Goal: Complete application form: Complete application form

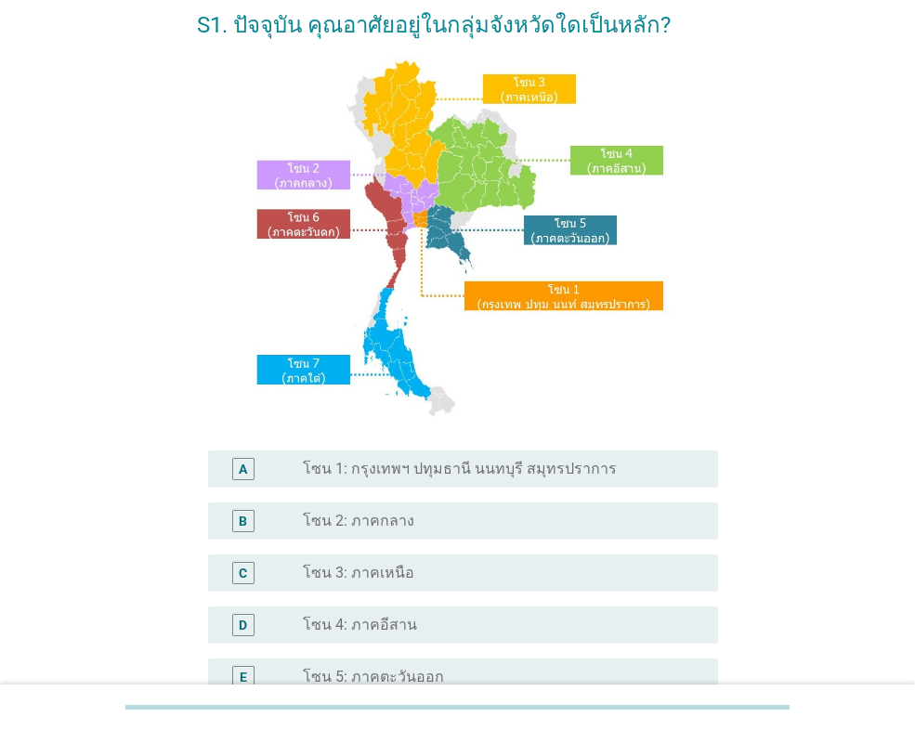
scroll to position [186, 0]
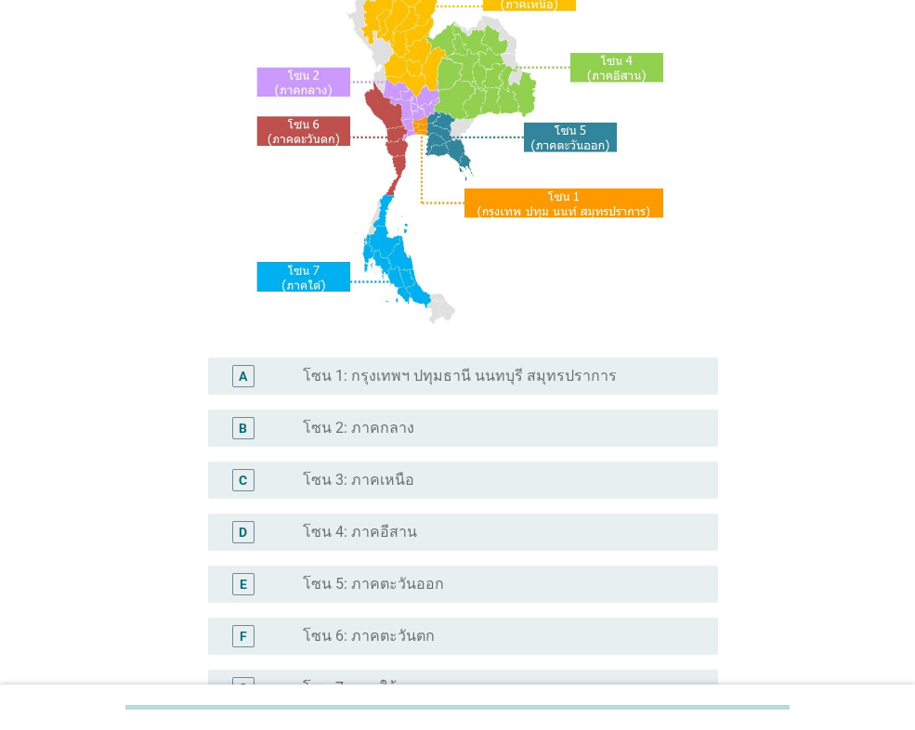
click at [389, 478] on label "โซน 3: ภาคเหนือ" at bounding box center [358, 480] width 111 height 19
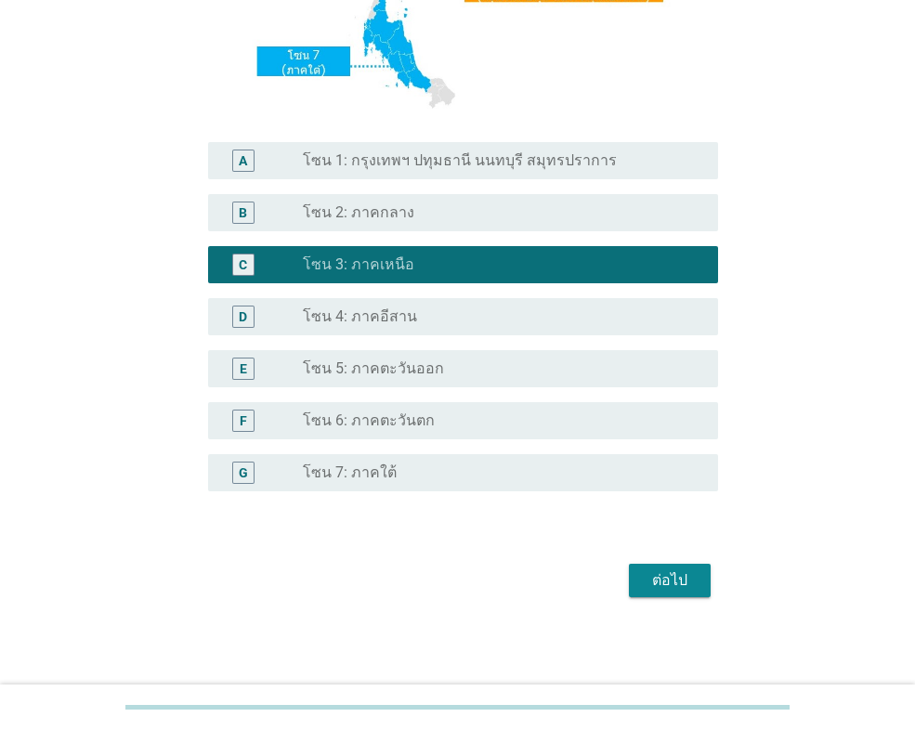
scroll to position [402, 0]
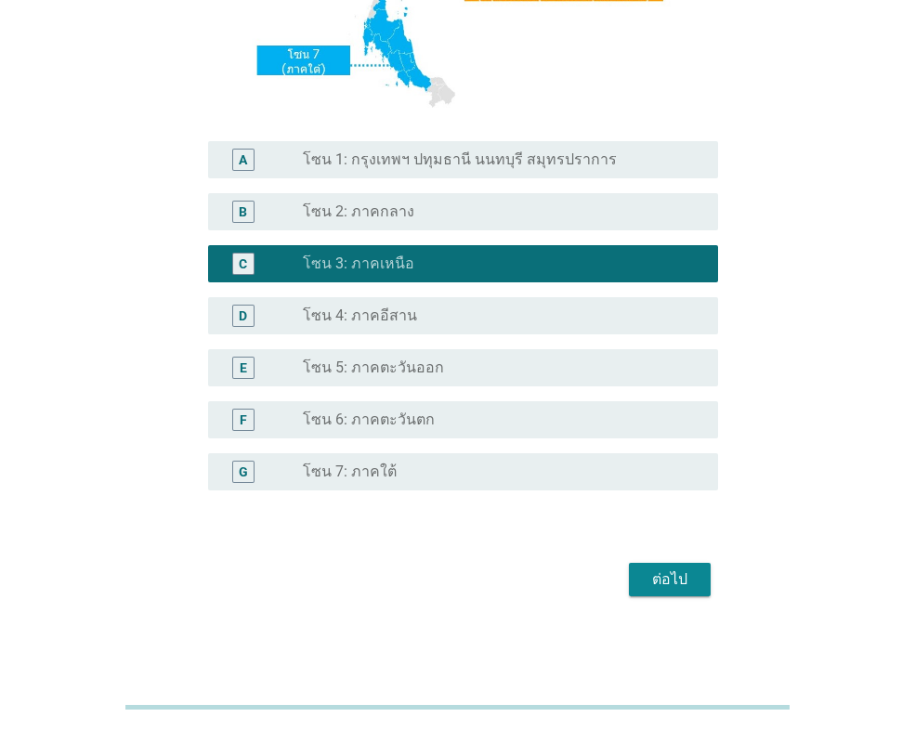
click at [679, 588] on div "ต่อไป" at bounding box center [669, 579] width 52 height 22
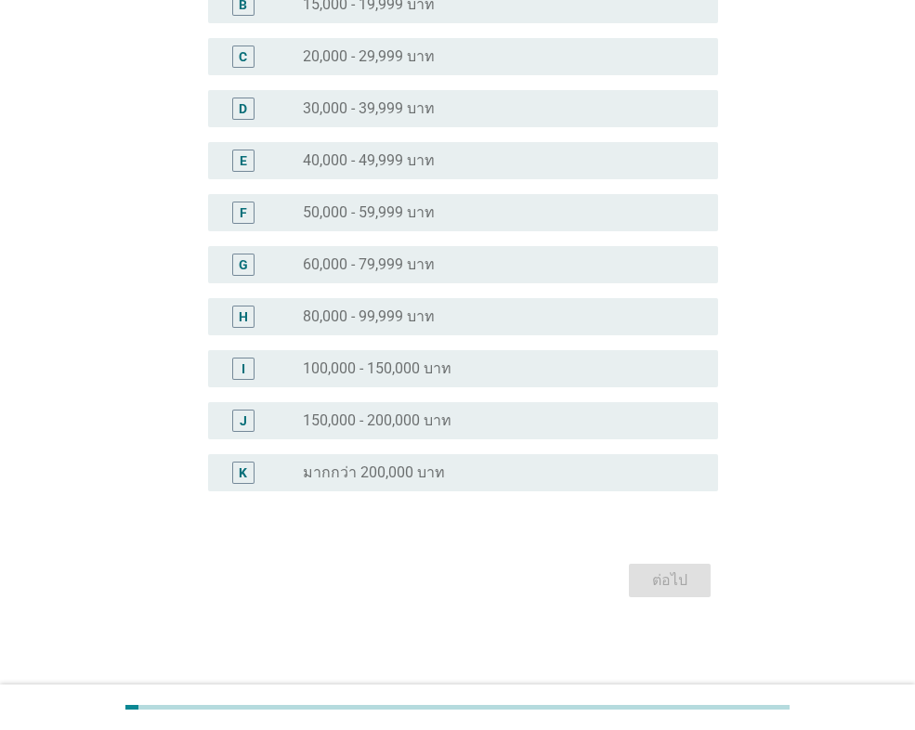
scroll to position [0, 0]
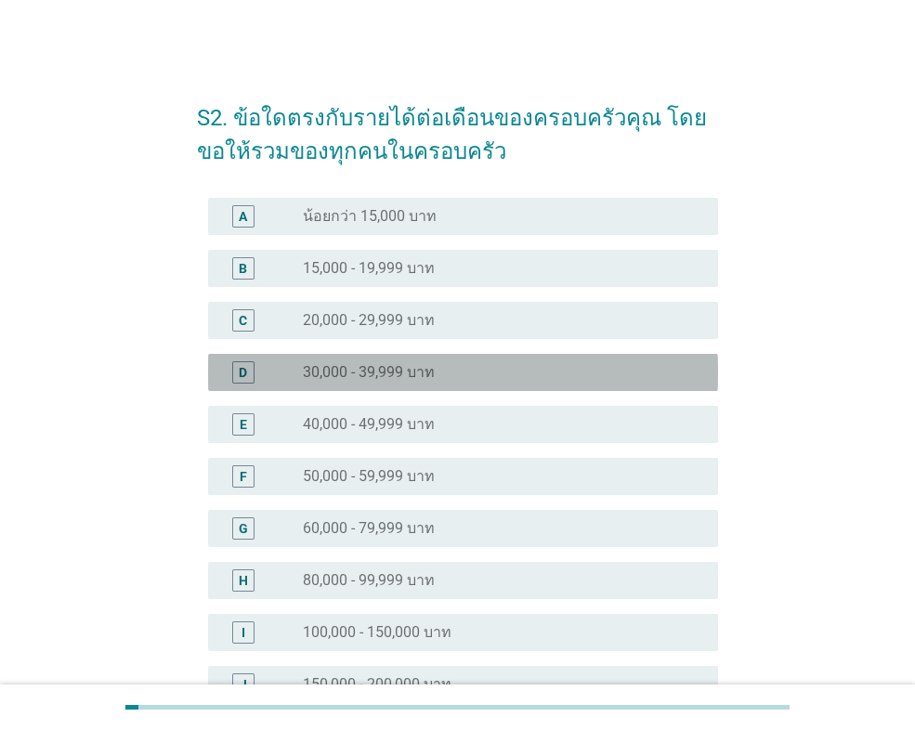
click at [444, 371] on div "radio_button_unchecked 30,000 - 39,999 บาท" at bounding box center [495, 372] width 385 height 19
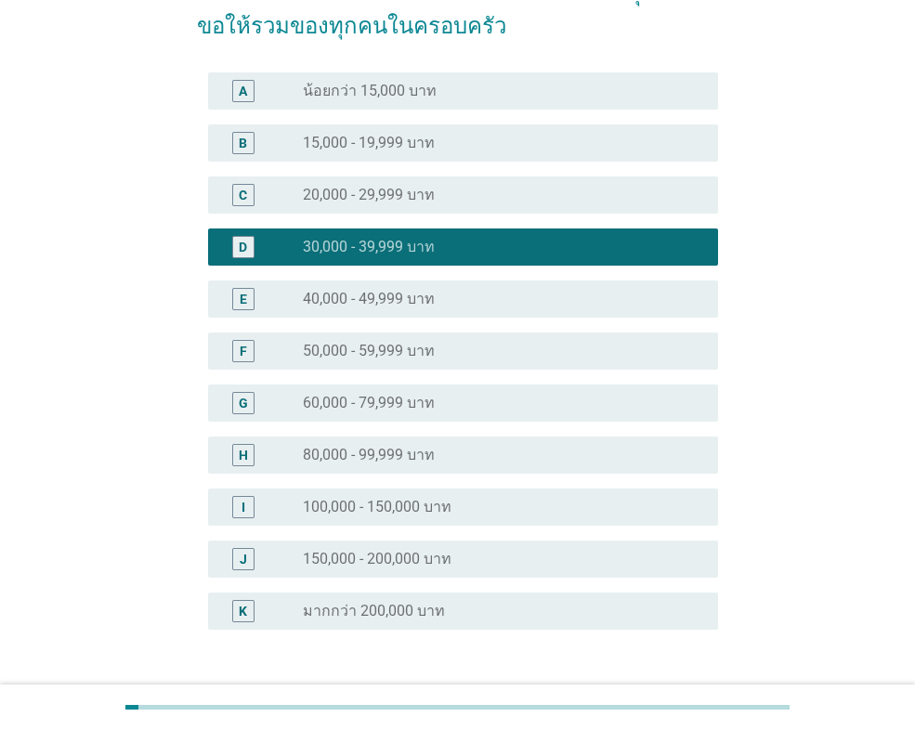
scroll to position [264, 0]
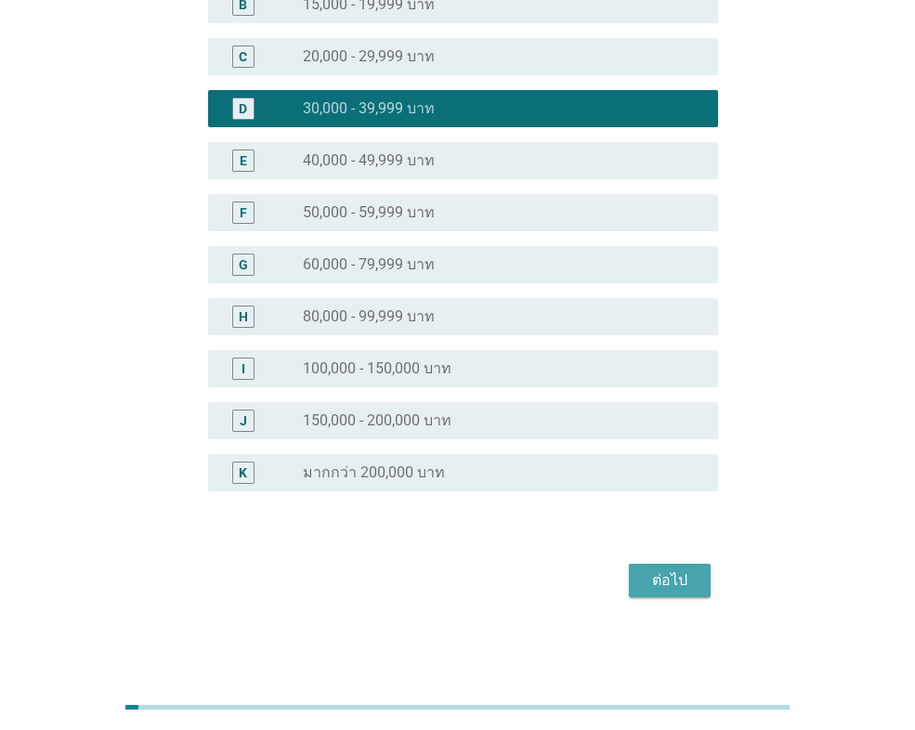
click at [675, 580] on div "ต่อไป" at bounding box center [669, 580] width 52 height 22
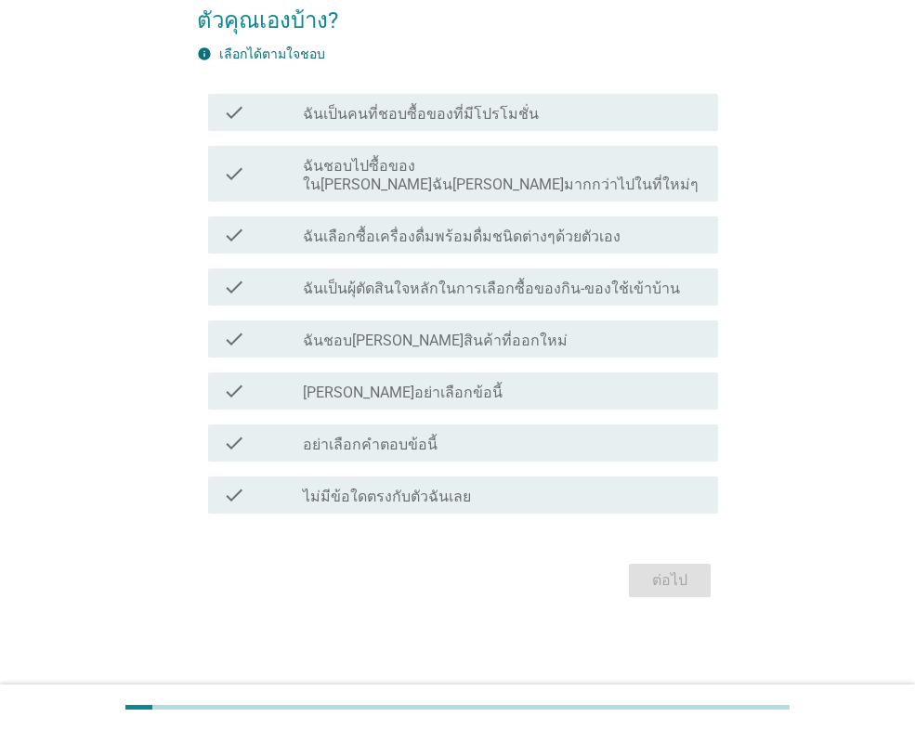
scroll to position [0, 0]
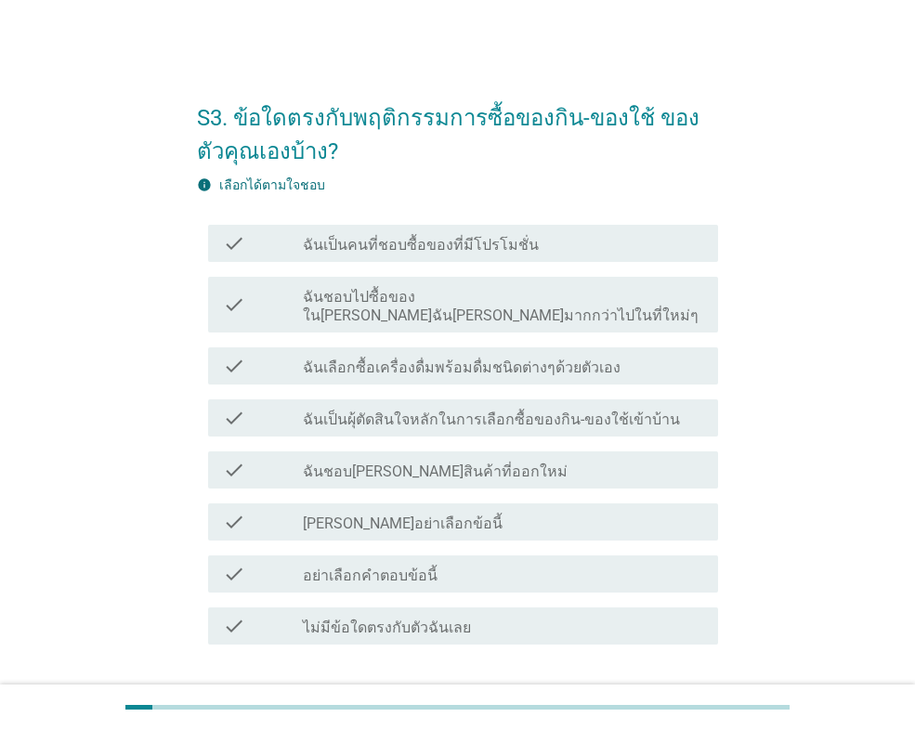
click at [423, 242] on label "ฉันเป็นคนที่ชอบซื้อของที่มีโปรโมชั่น" at bounding box center [421, 245] width 236 height 19
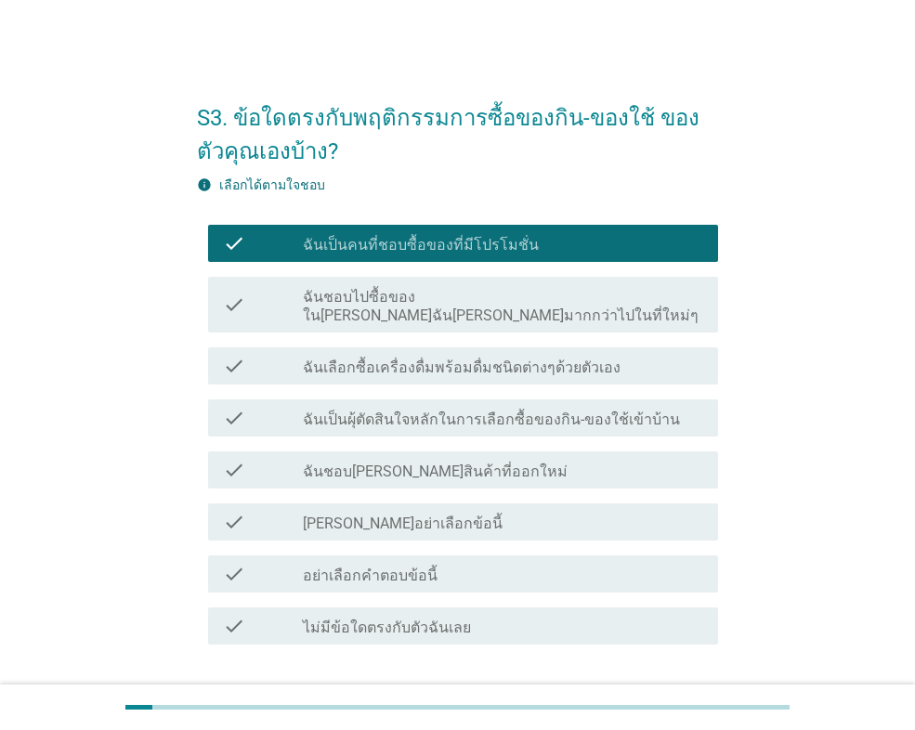
click at [477, 358] on label "ฉันเลือกซื้อเครื่องดื่มพร้อมดื่มชนิดต่างๆด้วยตัวเอง" at bounding box center [462, 367] width 318 height 19
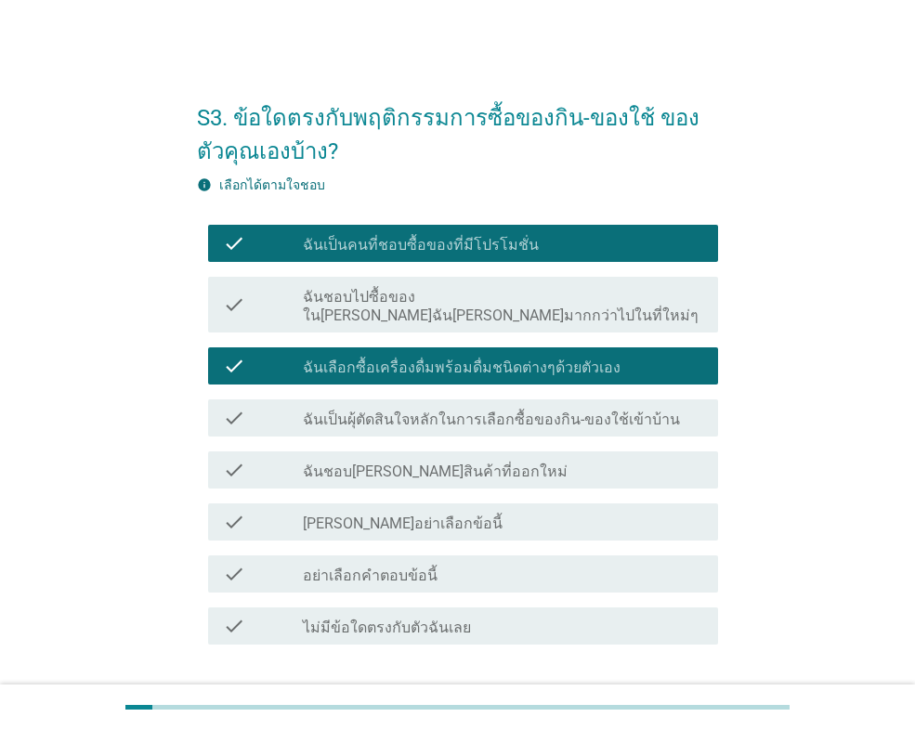
click at [558, 410] on label "ฉันเป็นผุ้ตัดสินใจหลักในการเลือกซื้อของกิน-ของใช้เข้าบ้าน" at bounding box center [491, 419] width 377 height 19
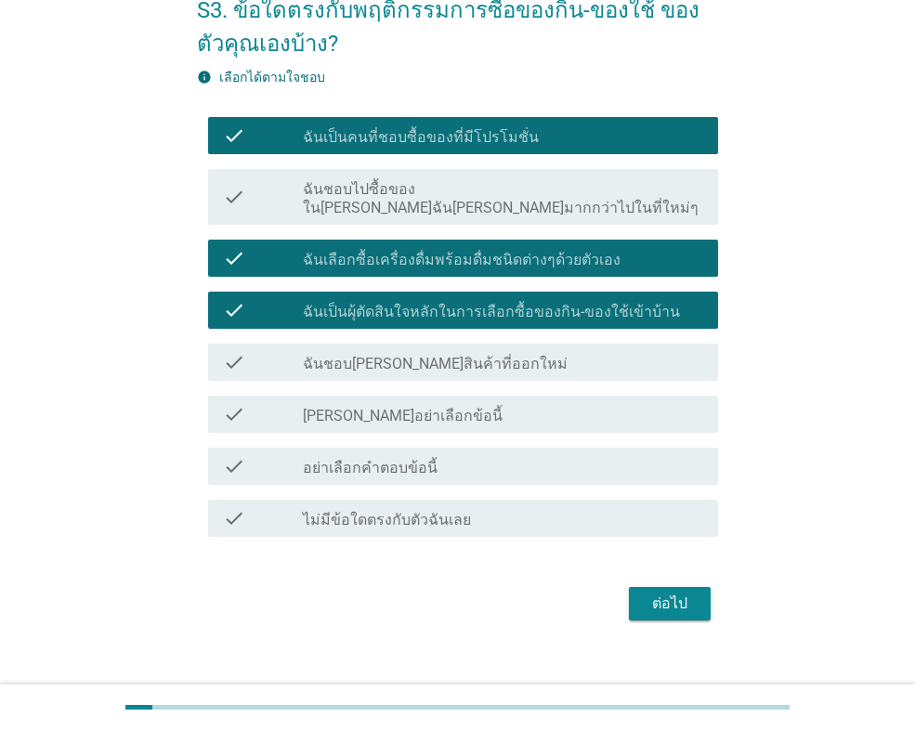
scroll to position [112, 0]
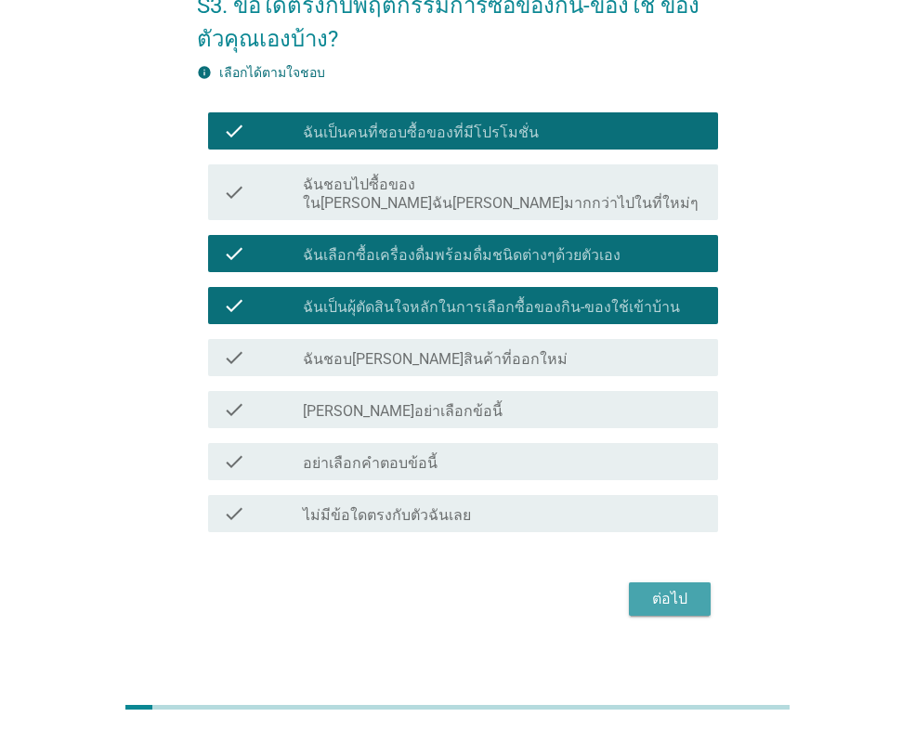
click at [680, 591] on div "ต่อไป" at bounding box center [669, 599] width 52 height 22
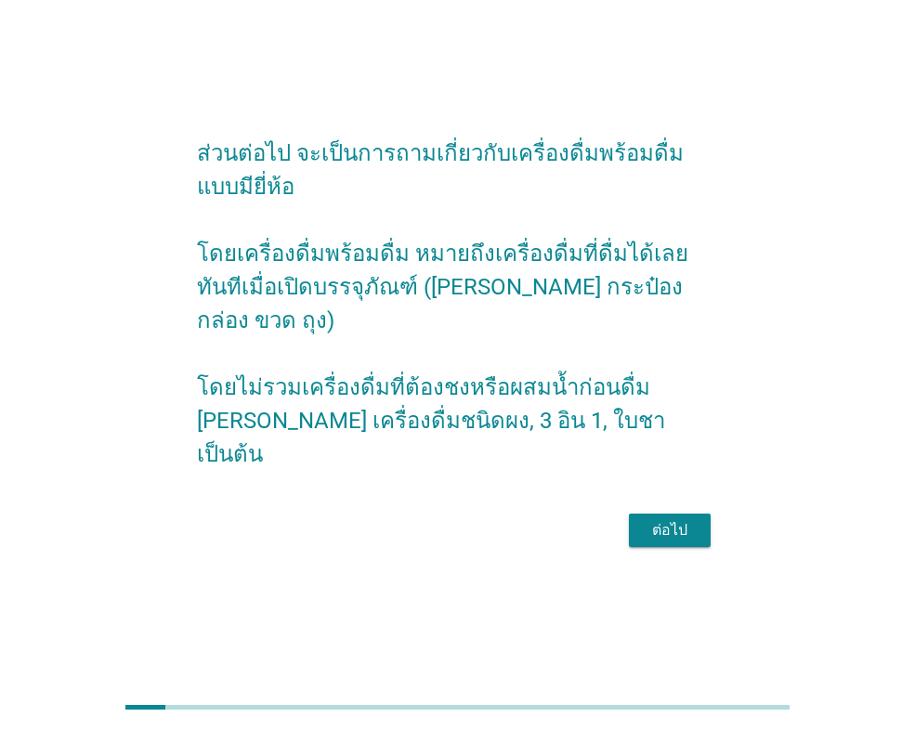
scroll to position [45, 0]
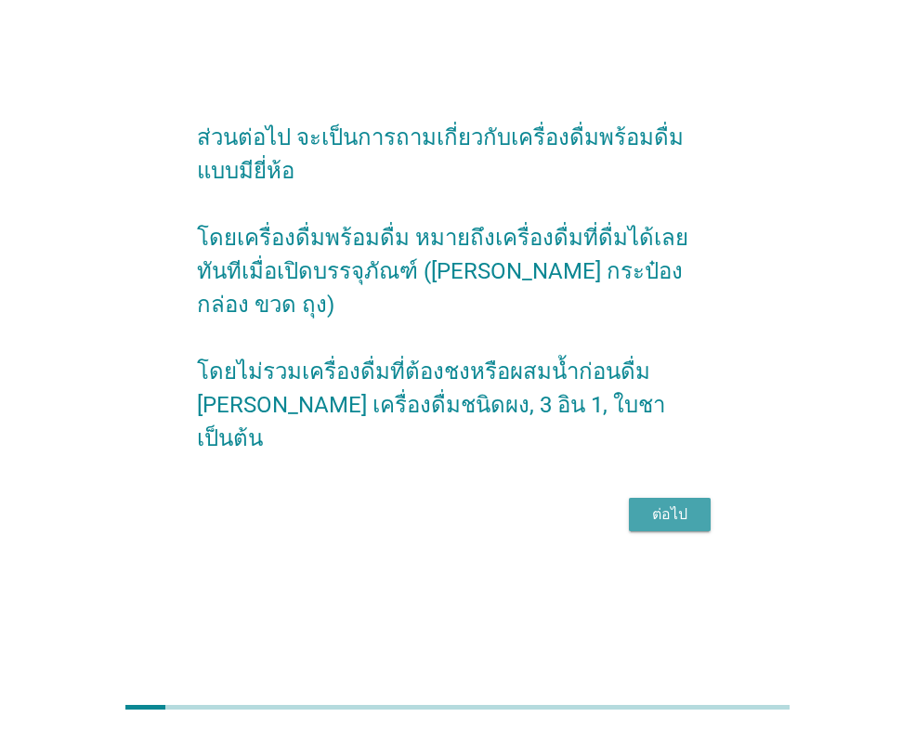
click at [684, 503] on div "ต่อไป" at bounding box center [669, 514] width 52 height 22
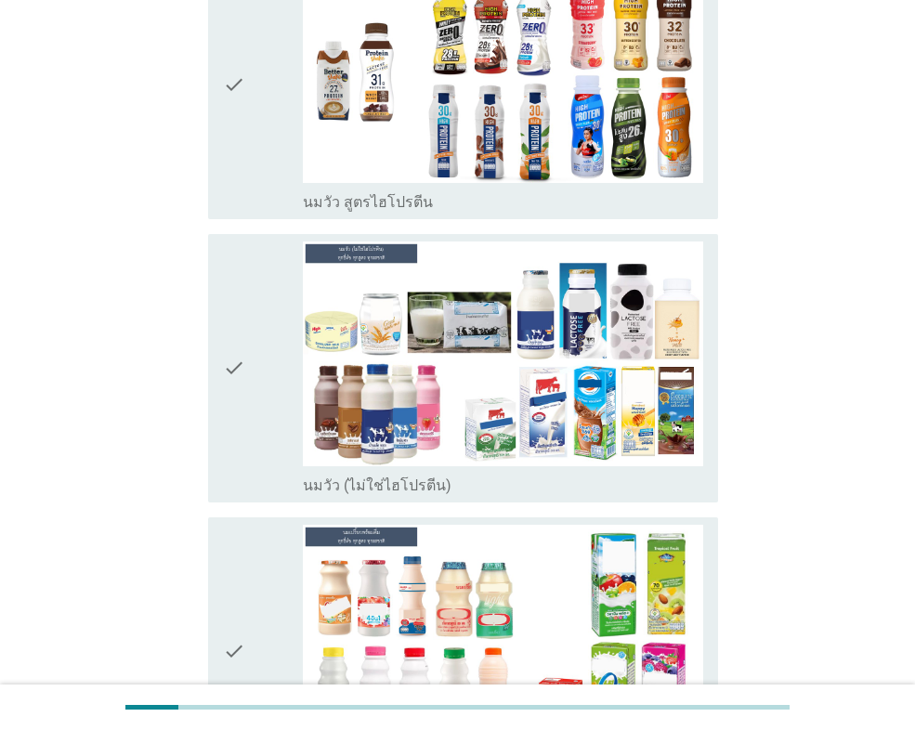
scroll to position [464, 0]
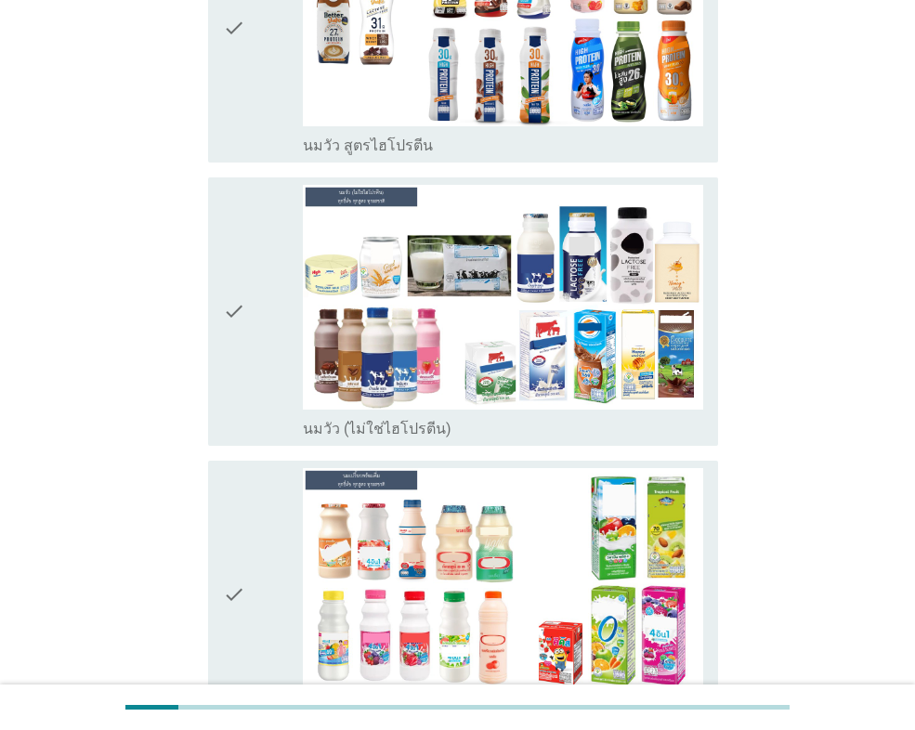
click at [248, 256] on div "check" at bounding box center [263, 311] width 80 height 253
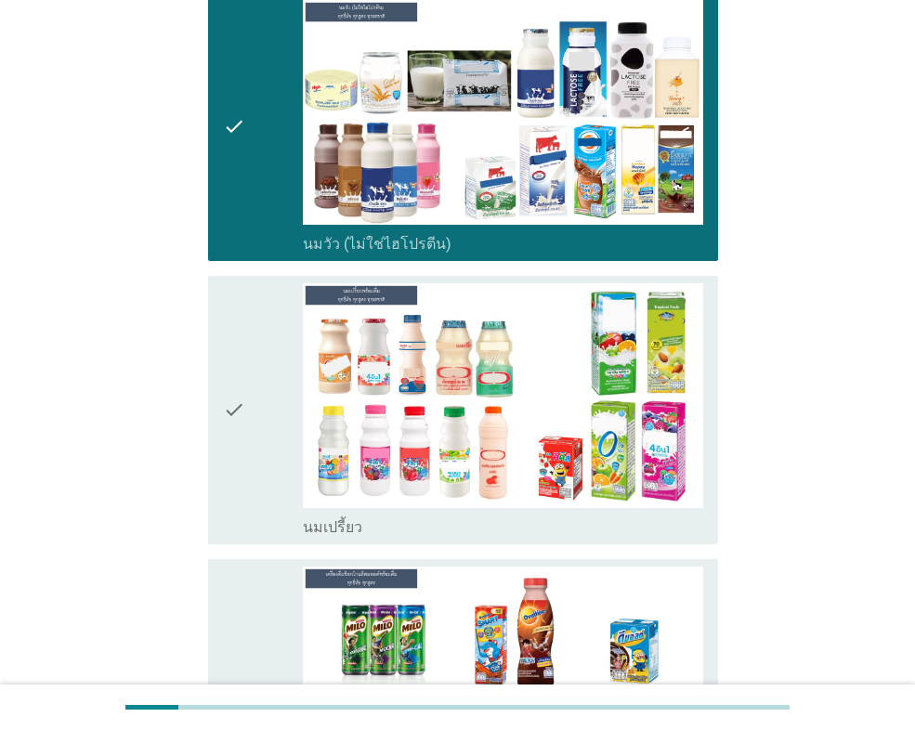
scroll to position [650, 0]
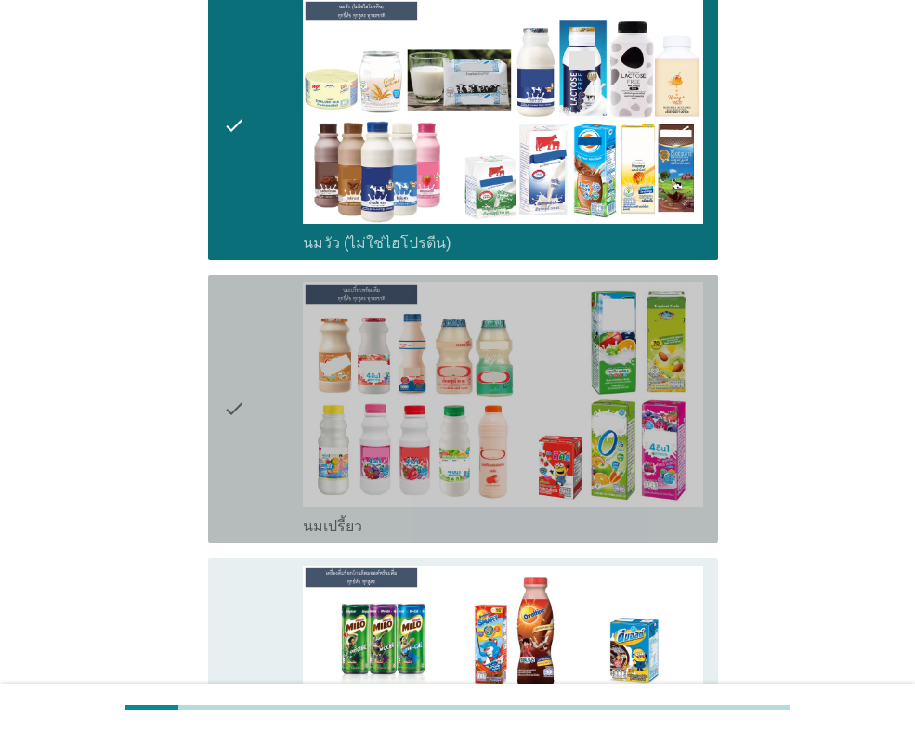
click at [249, 375] on div "check" at bounding box center [263, 408] width 80 height 253
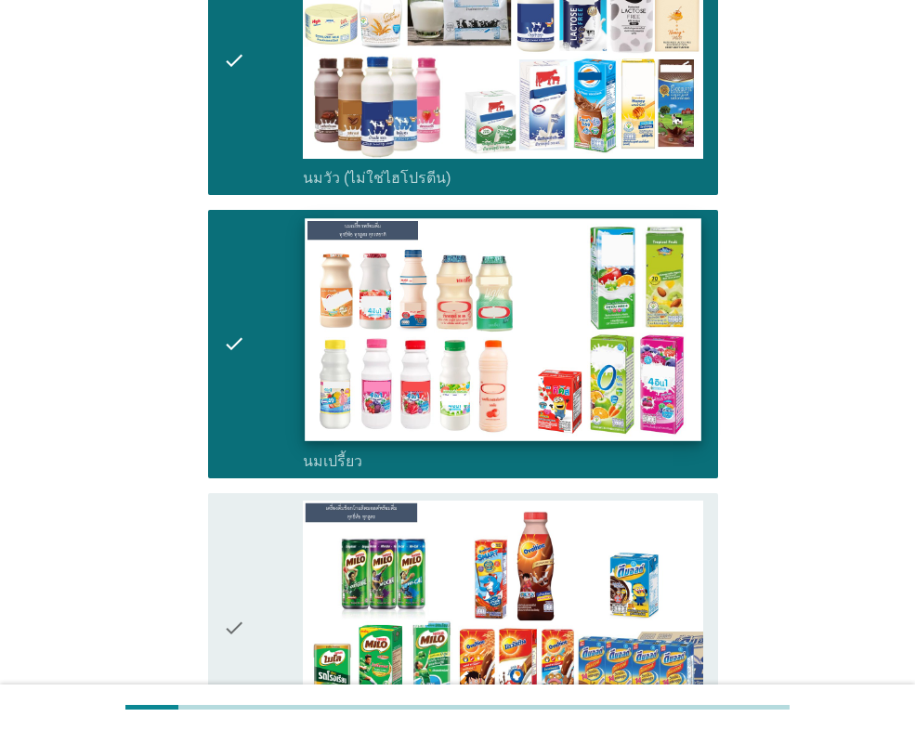
scroll to position [836, 0]
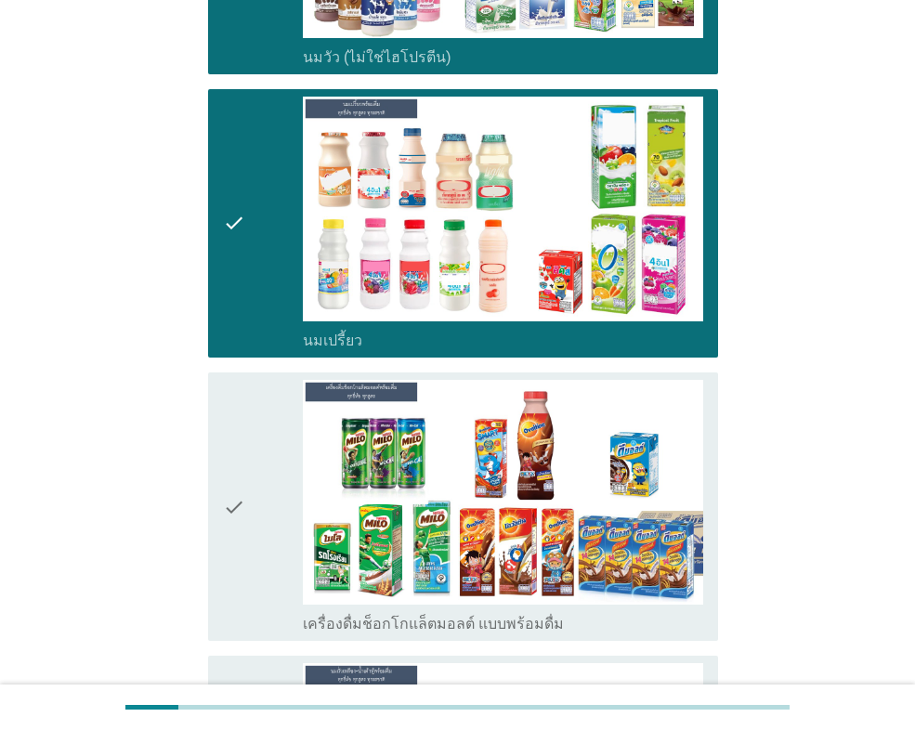
click at [225, 460] on icon "check" at bounding box center [234, 506] width 22 height 253
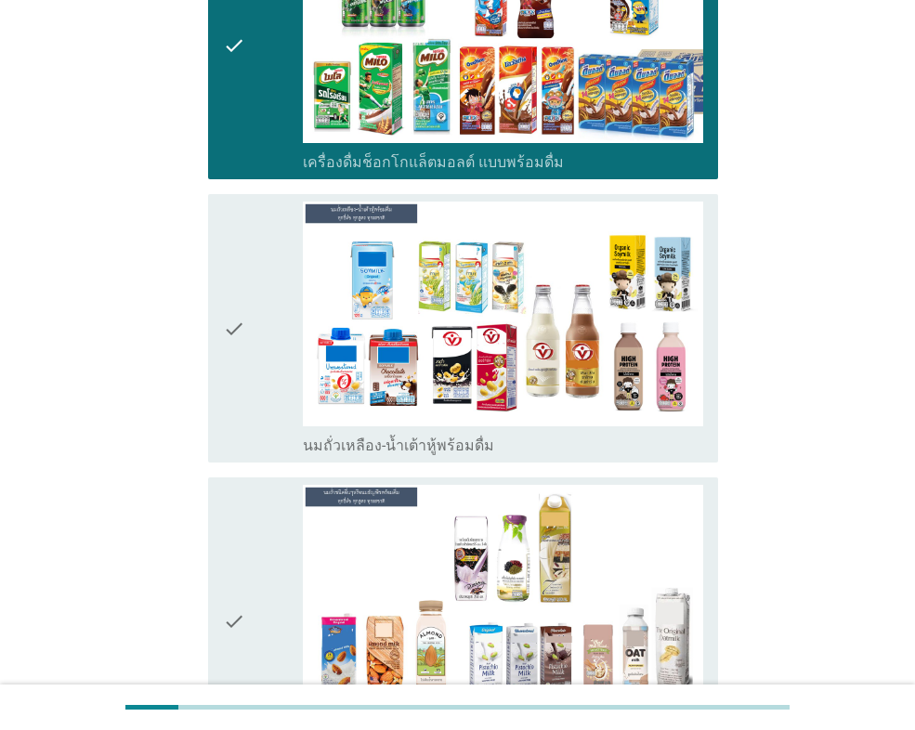
scroll to position [1300, 0]
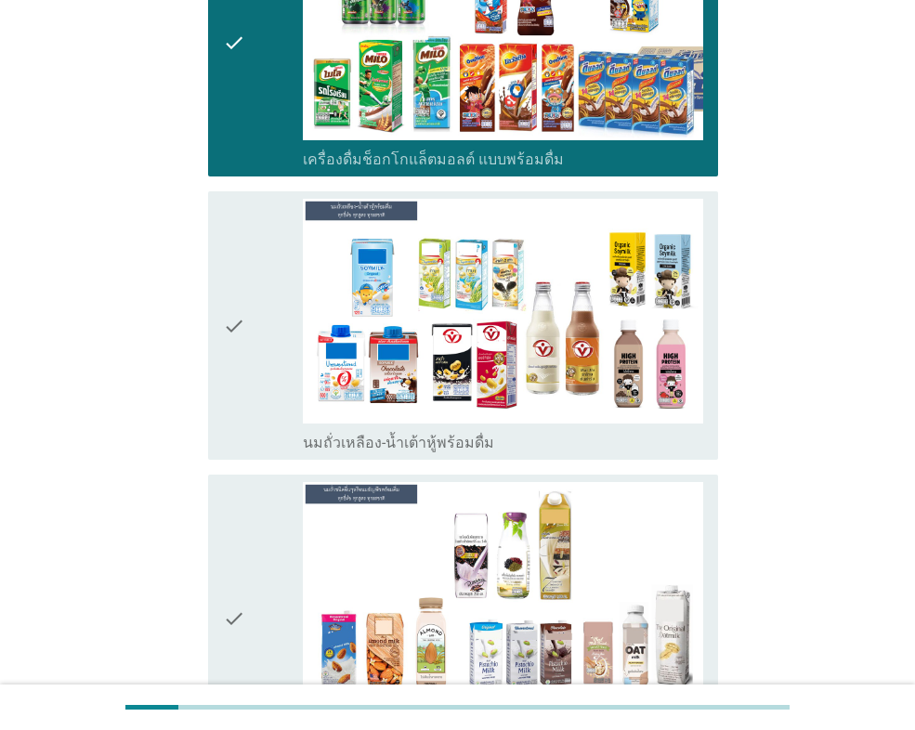
click at [238, 268] on icon "check" at bounding box center [234, 325] width 22 height 253
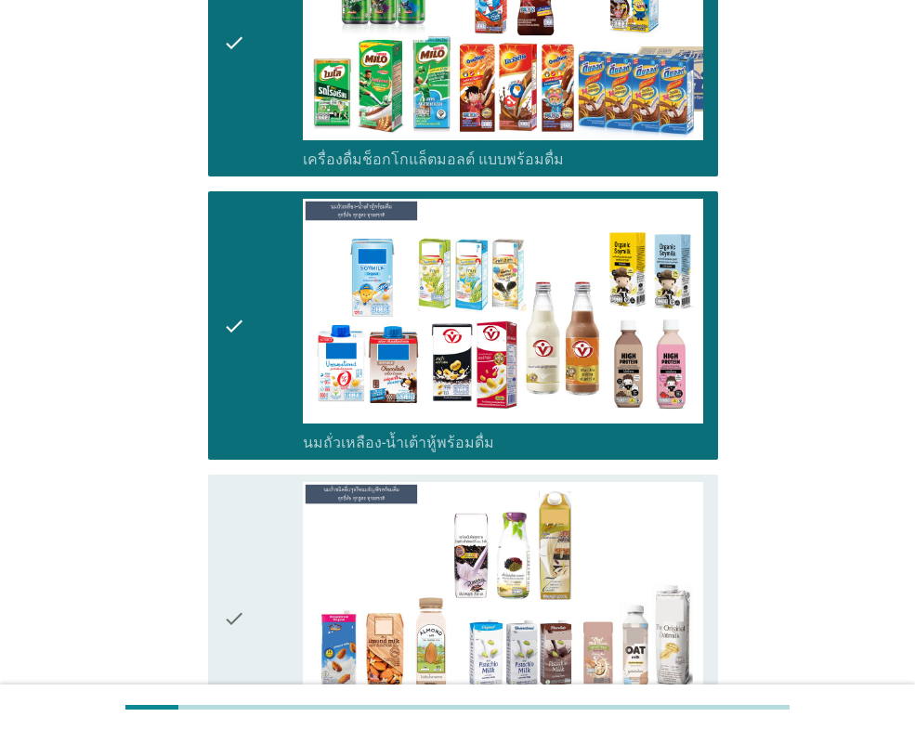
click at [237, 552] on icon "check" at bounding box center [234, 618] width 22 height 272
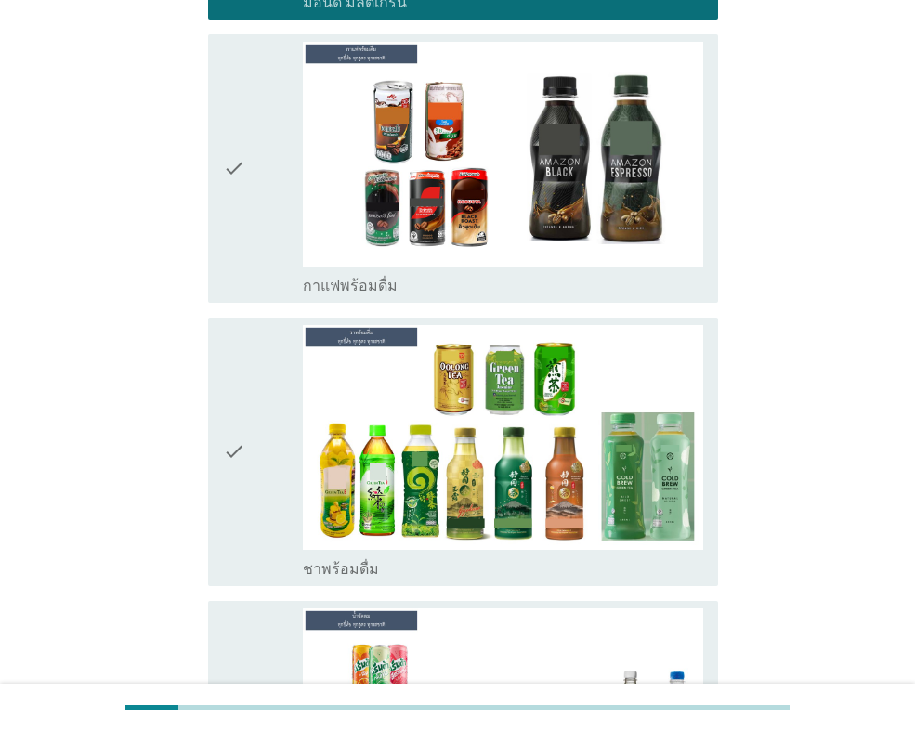
scroll to position [2136, 0]
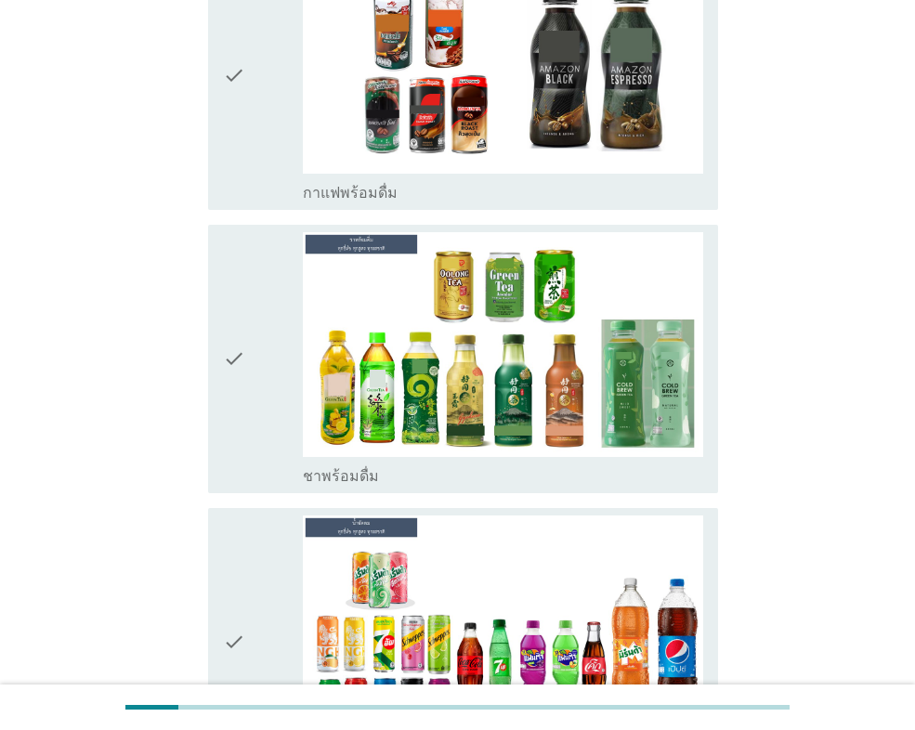
click at [248, 292] on div "check" at bounding box center [263, 358] width 80 height 253
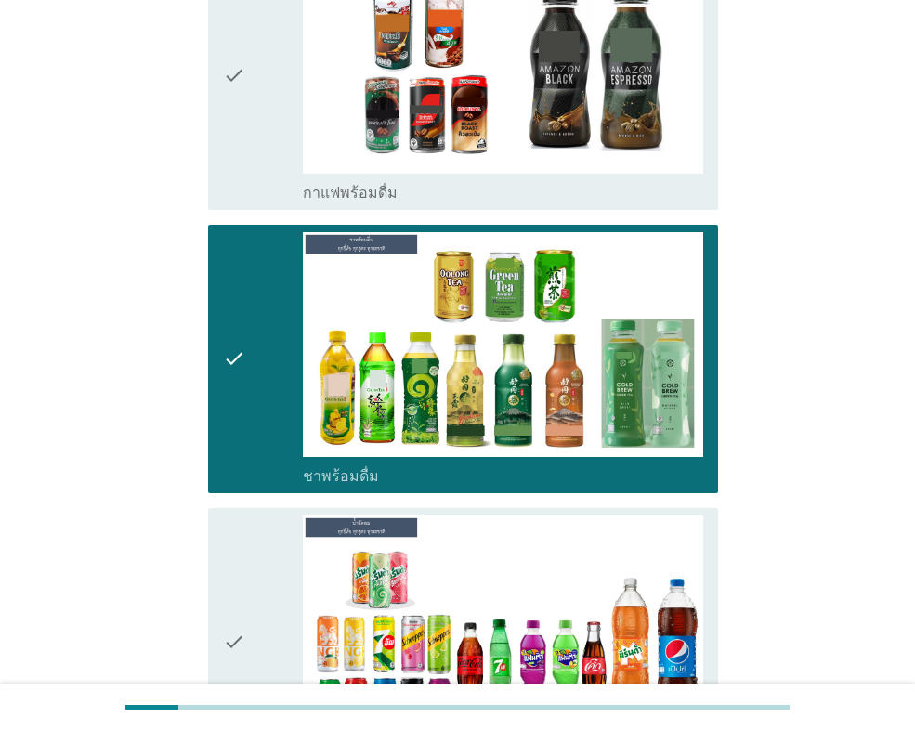
click at [218, 588] on div "check check_box_outline_blank น้ำอัดลม" at bounding box center [463, 642] width 510 height 268
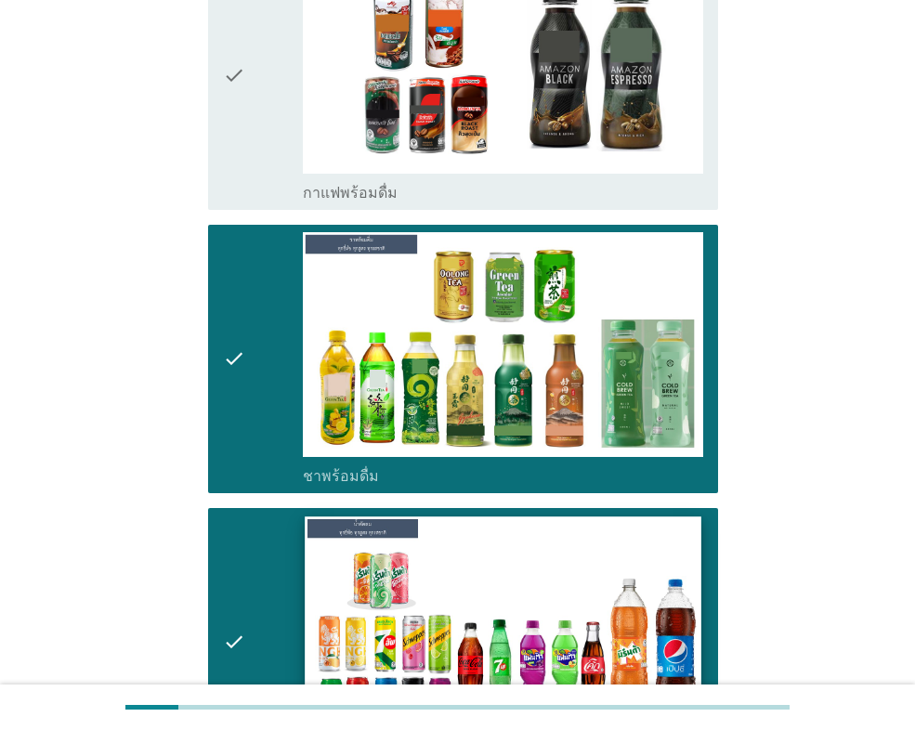
scroll to position [2693, 0]
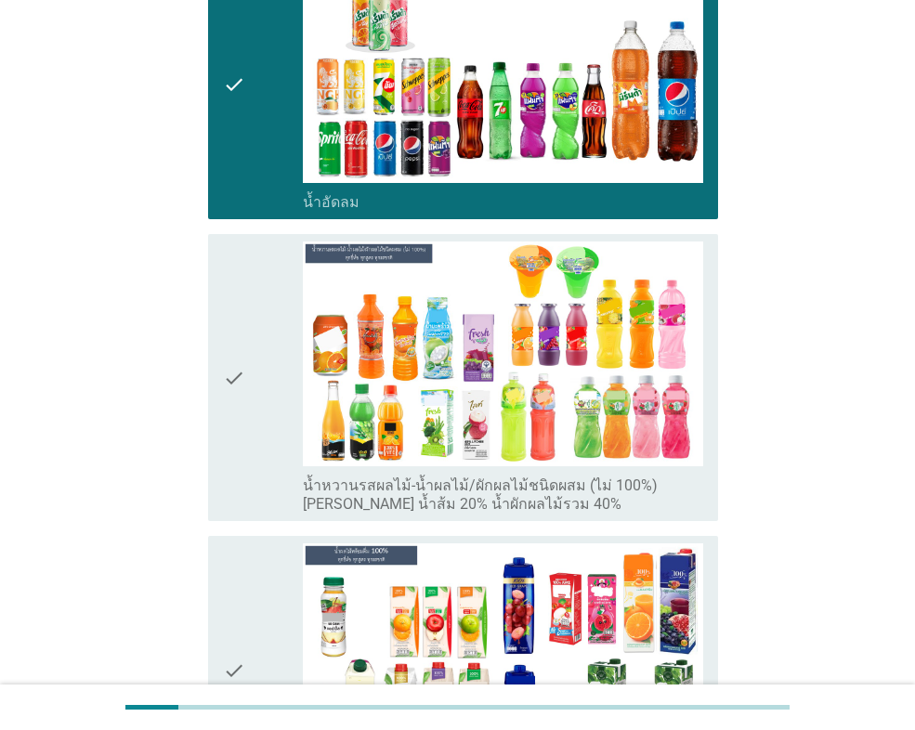
click at [232, 341] on icon "check" at bounding box center [234, 377] width 22 height 272
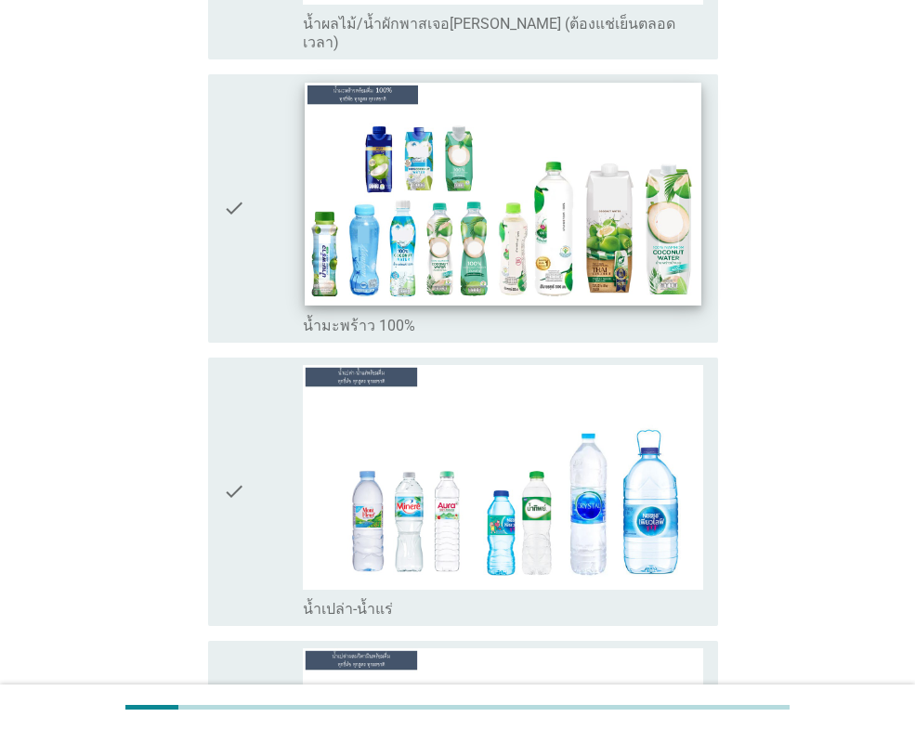
scroll to position [4085, 0]
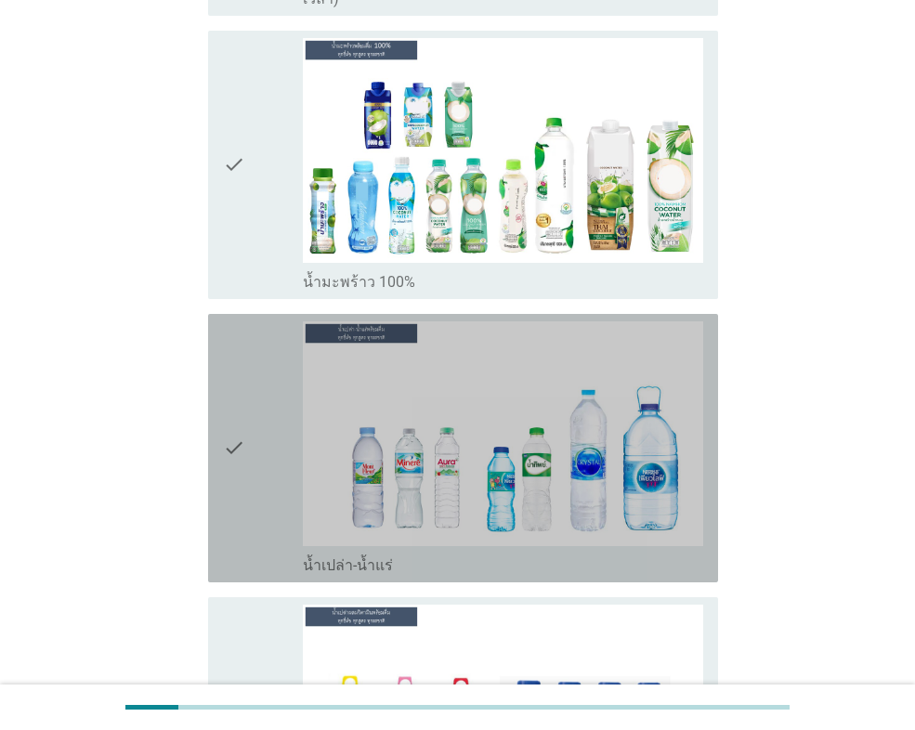
click at [212, 374] on div "check check_box_outline_blank น้ำเปล่า-น้ำแร่" at bounding box center [463, 448] width 510 height 268
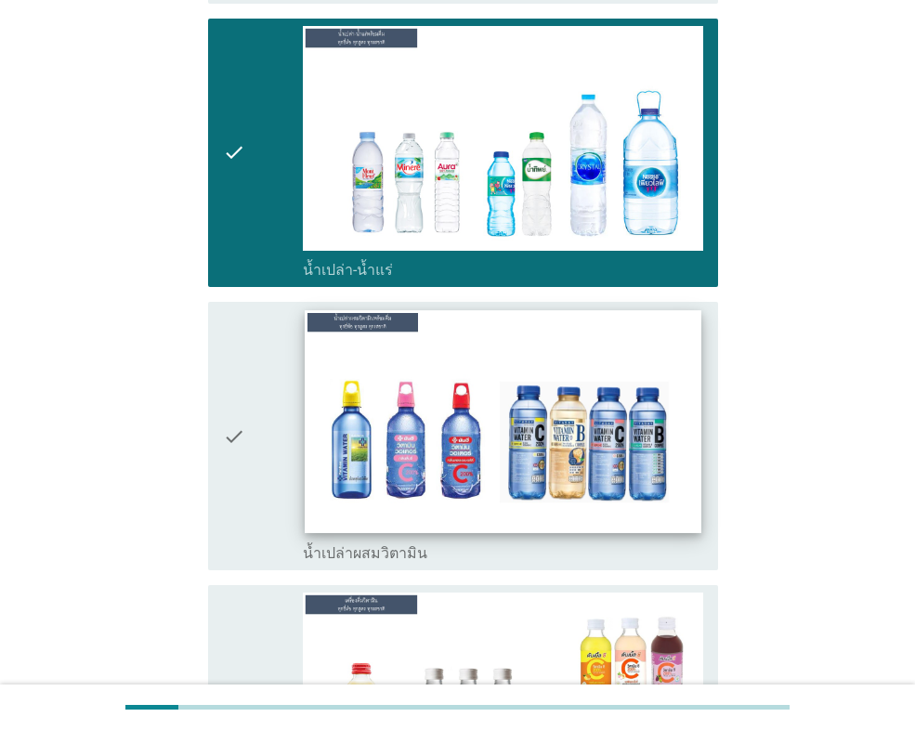
scroll to position [4642, 0]
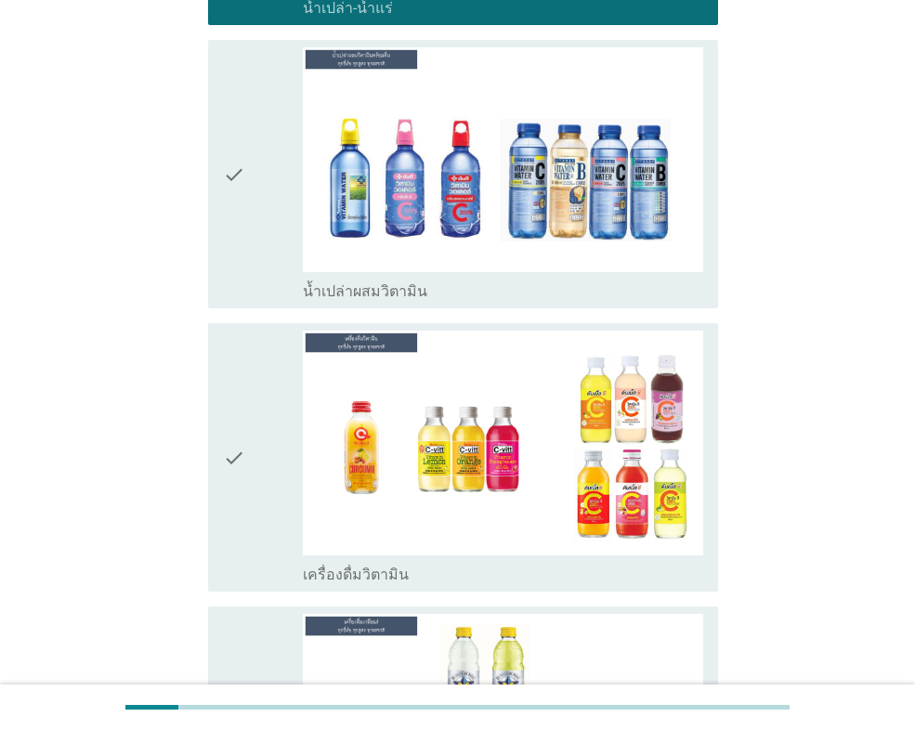
click at [214, 397] on div "check check_box_outline_blank เครื่องดื่มวิตามิน" at bounding box center [463, 457] width 510 height 268
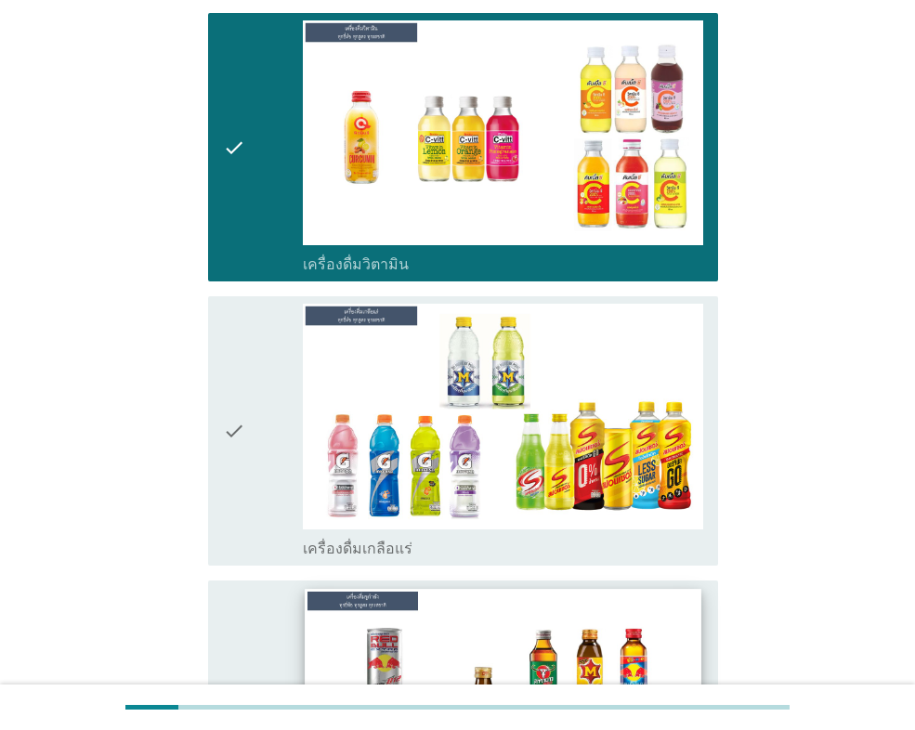
scroll to position [5014, 0]
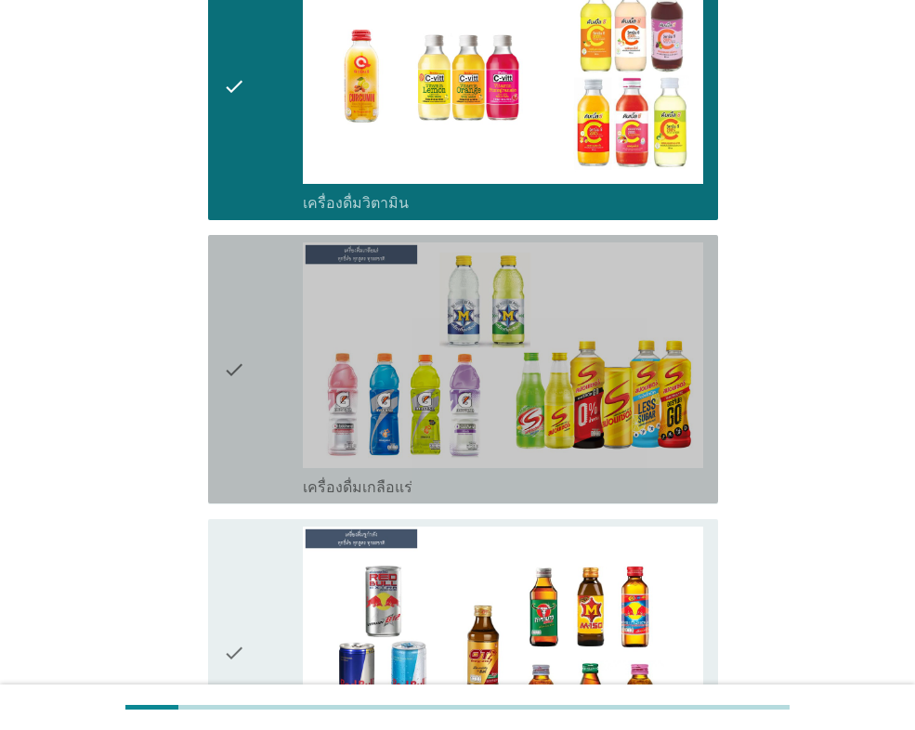
click at [227, 292] on icon "check" at bounding box center [234, 368] width 22 height 253
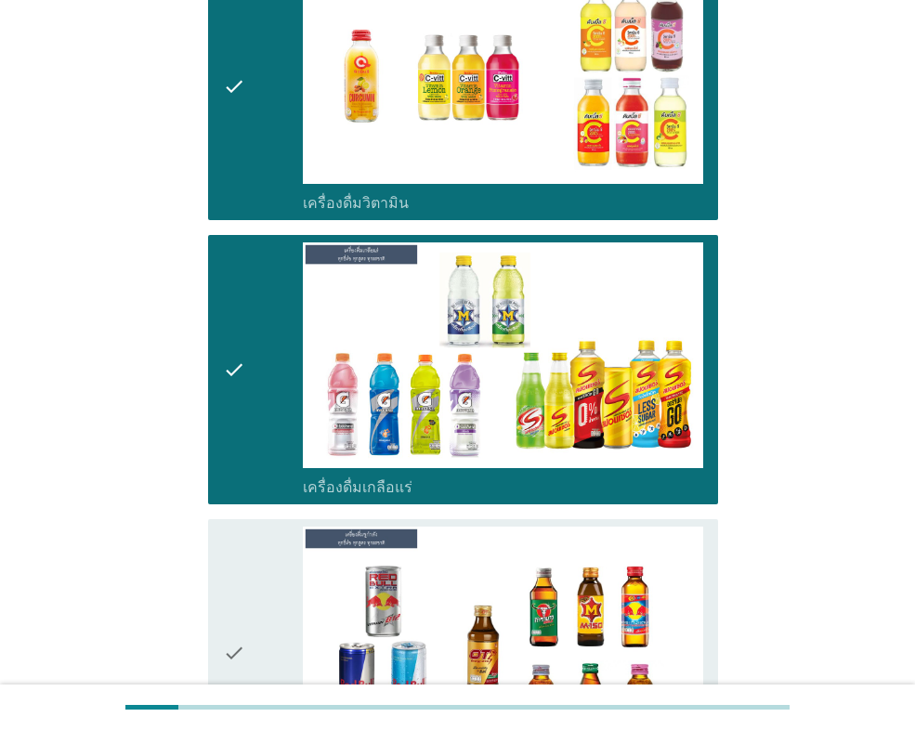
click at [257, 532] on div "check" at bounding box center [263, 652] width 80 height 253
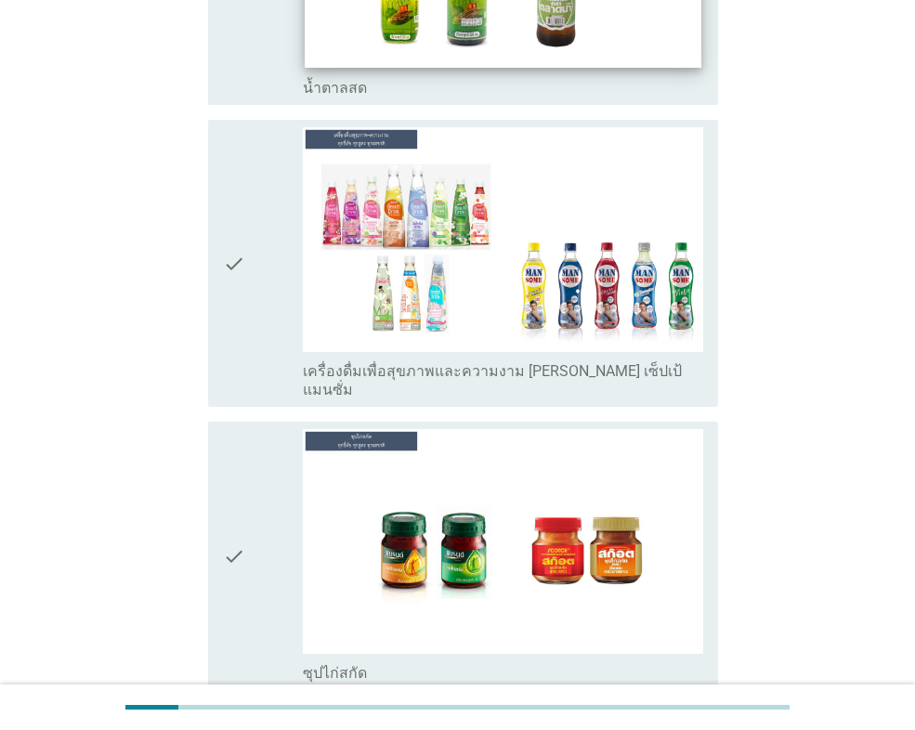
scroll to position [6314, 0]
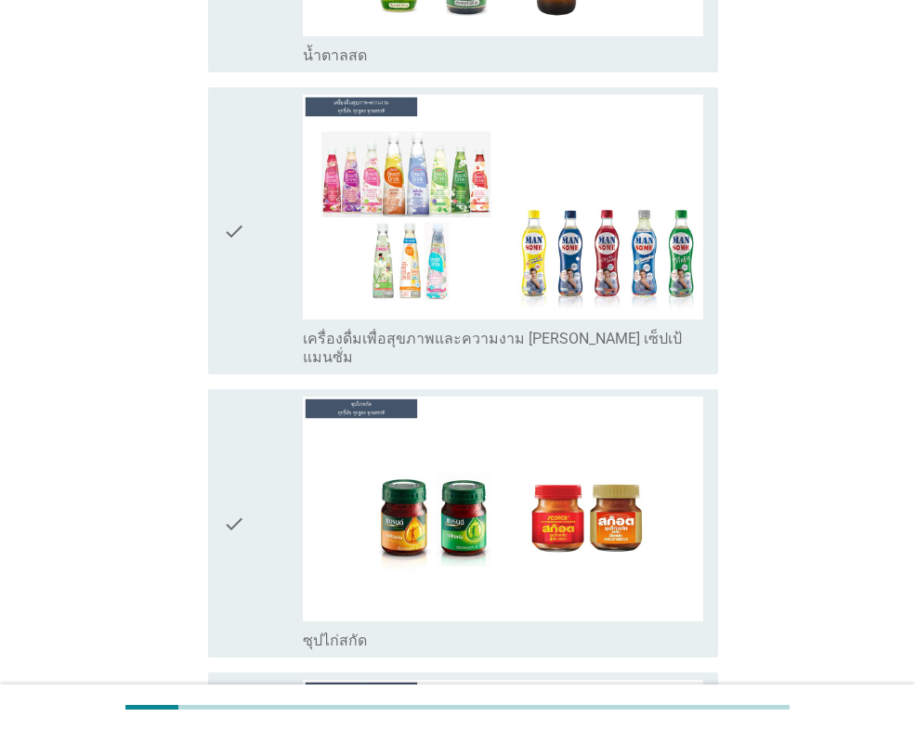
click at [209, 409] on div "check check_box_outline_blank ซุปไก่สกัด" at bounding box center [463, 523] width 510 height 268
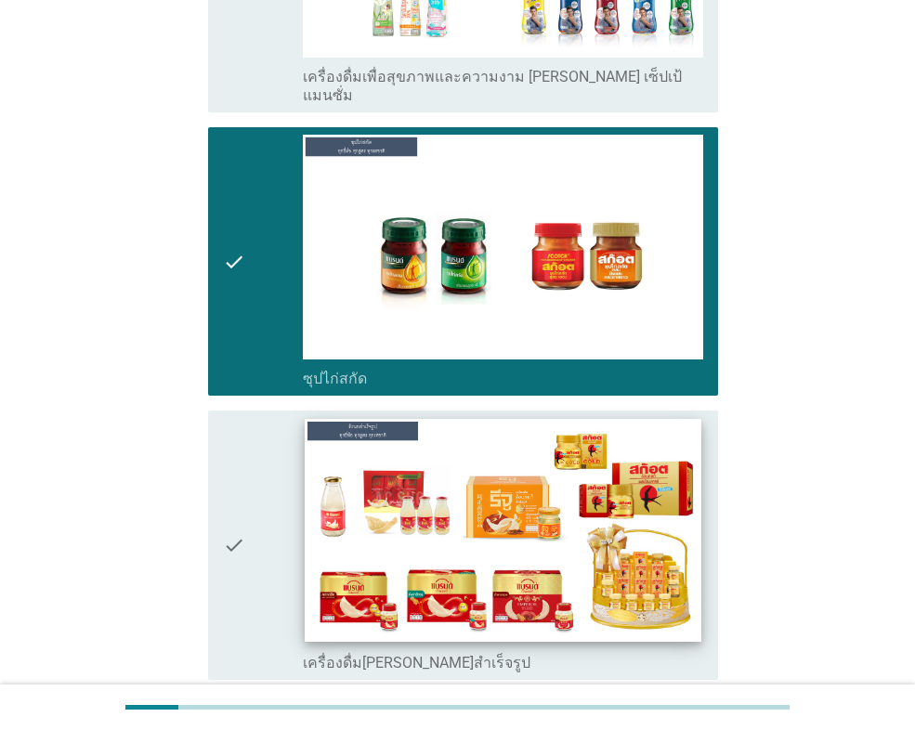
scroll to position [6592, 0]
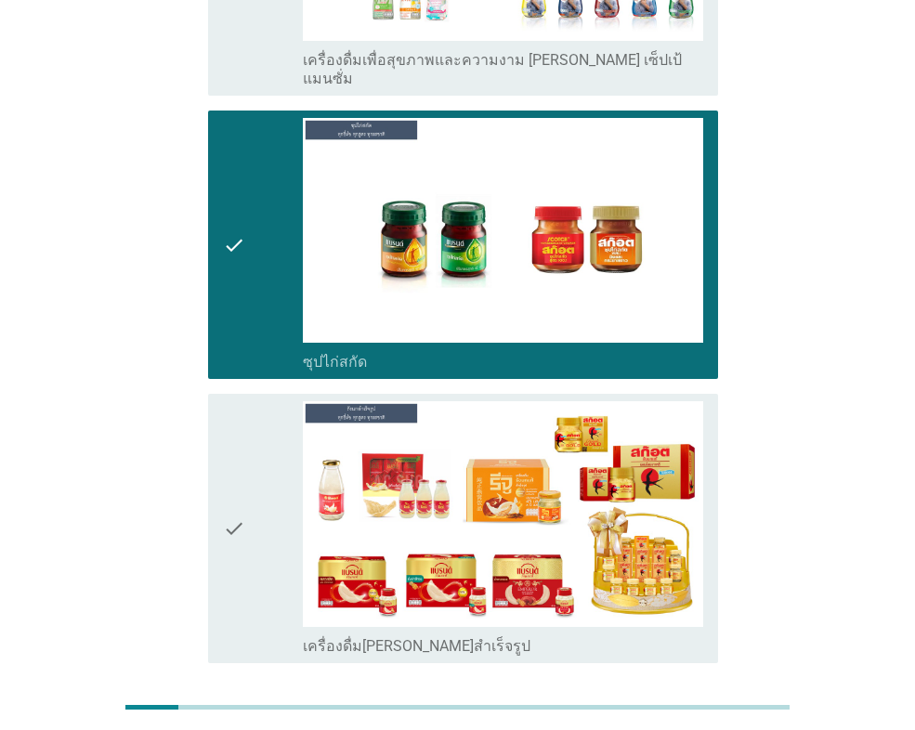
click at [673, 719] on div "ต่อไป" at bounding box center [669, 730] width 52 height 22
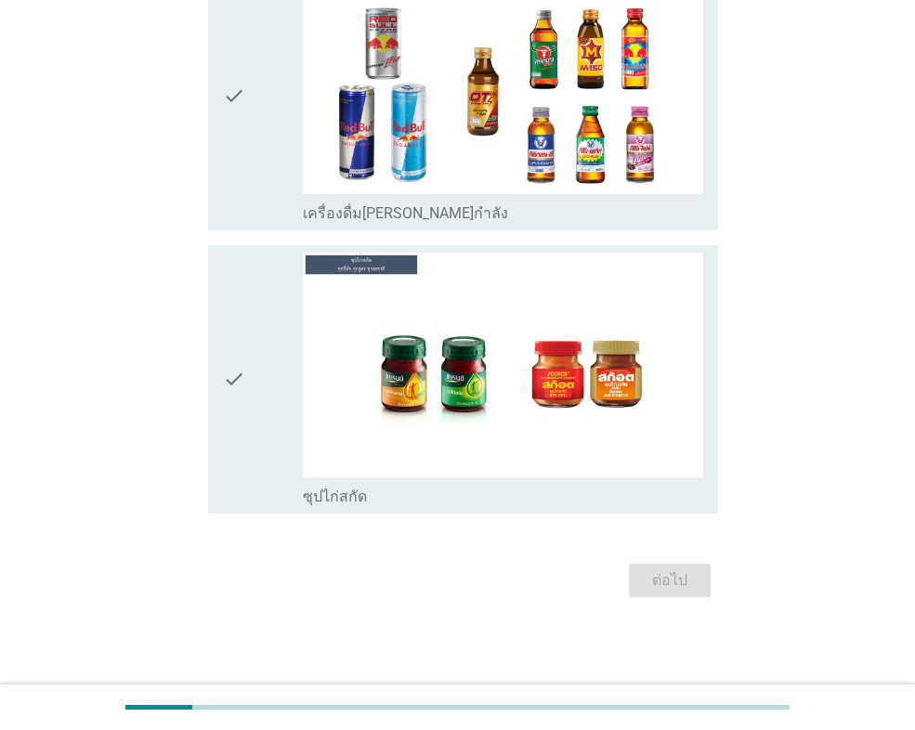
scroll to position [0, 0]
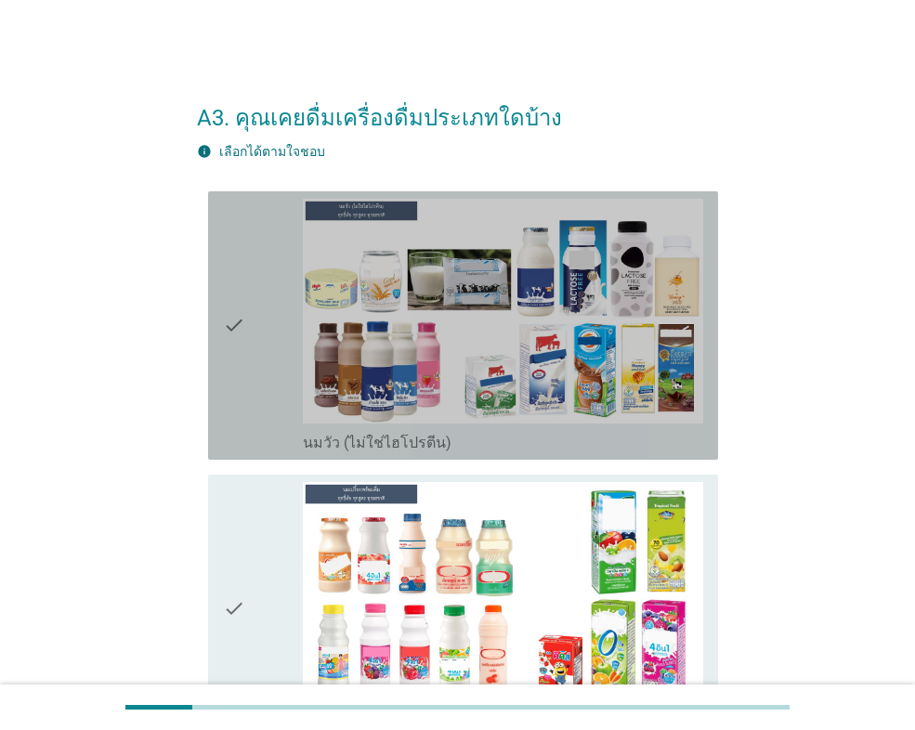
click at [236, 324] on icon "check" at bounding box center [234, 325] width 22 height 253
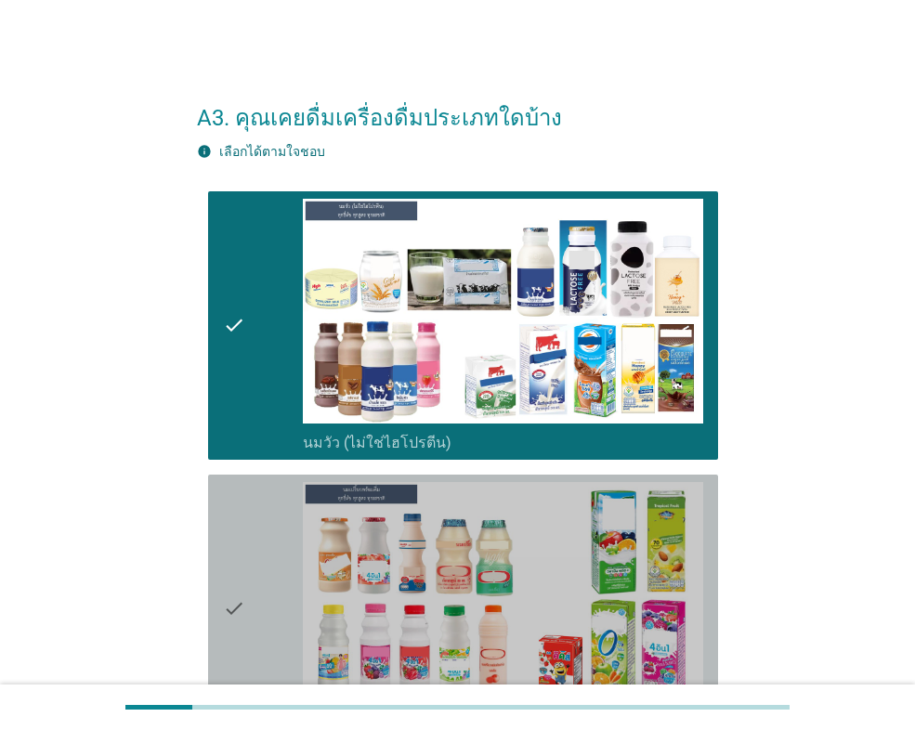
click at [210, 631] on div "check check_box_outline_blank นมเปรี้ยว" at bounding box center [463, 608] width 510 height 268
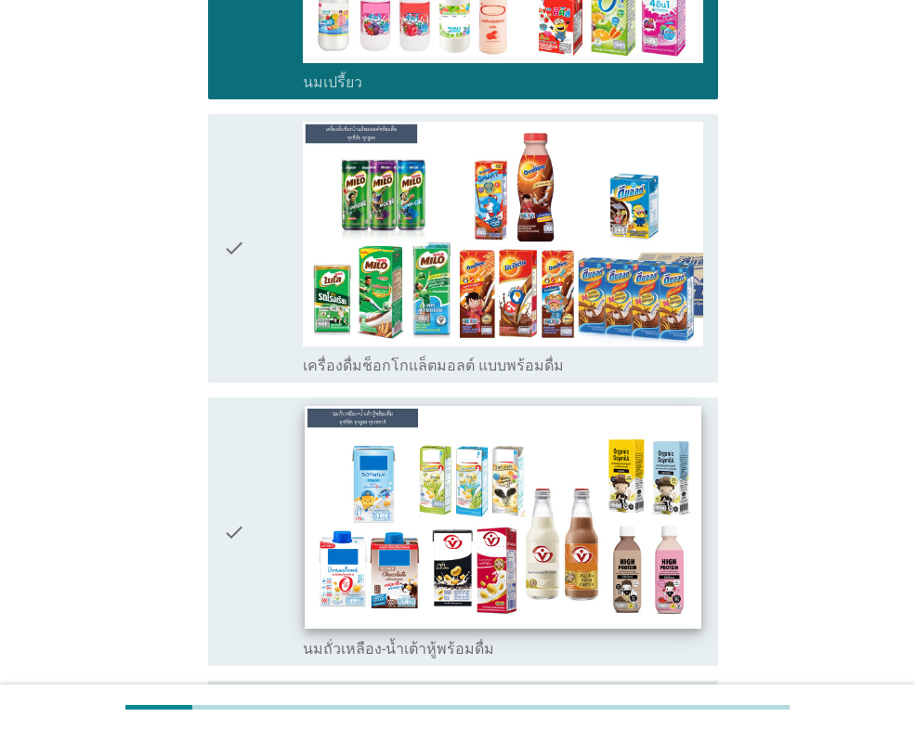
scroll to position [650, 0]
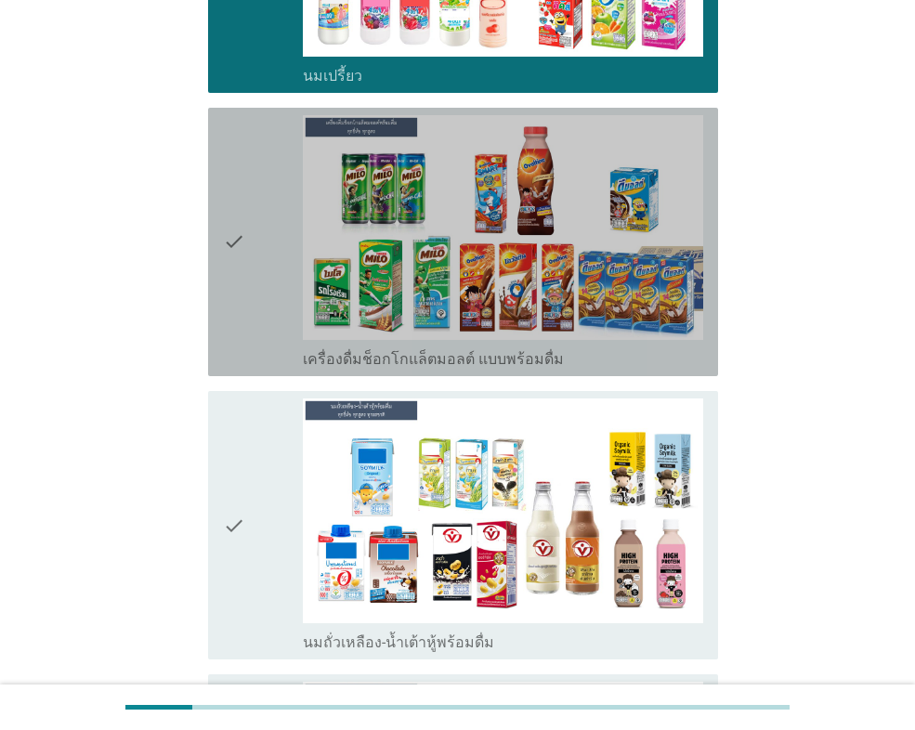
click at [249, 246] on div "check" at bounding box center [263, 241] width 80 height 253
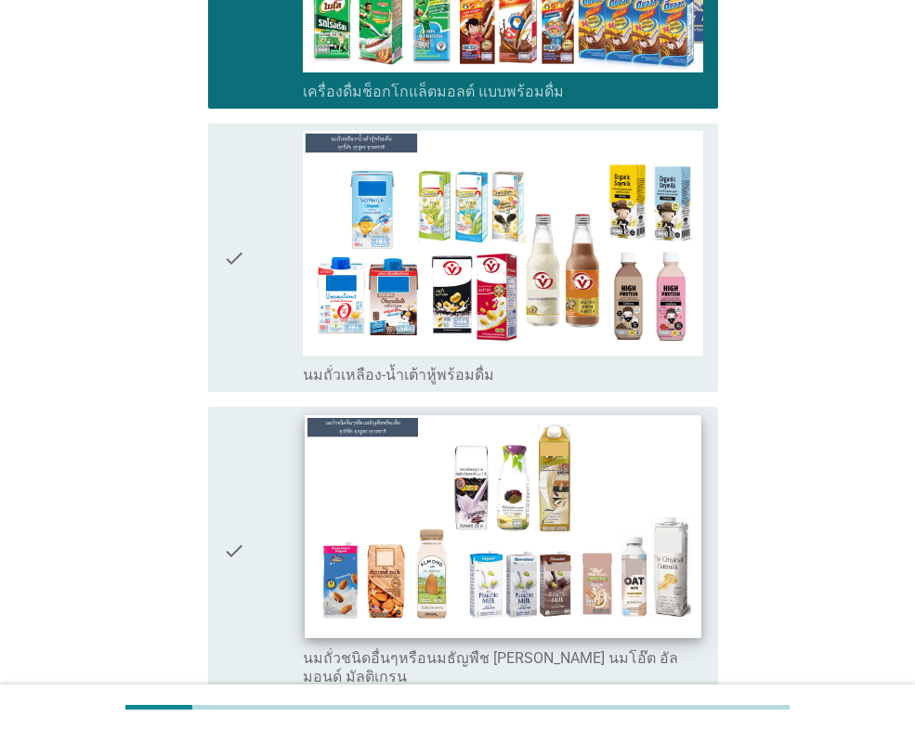
scroll to position [928, 0]
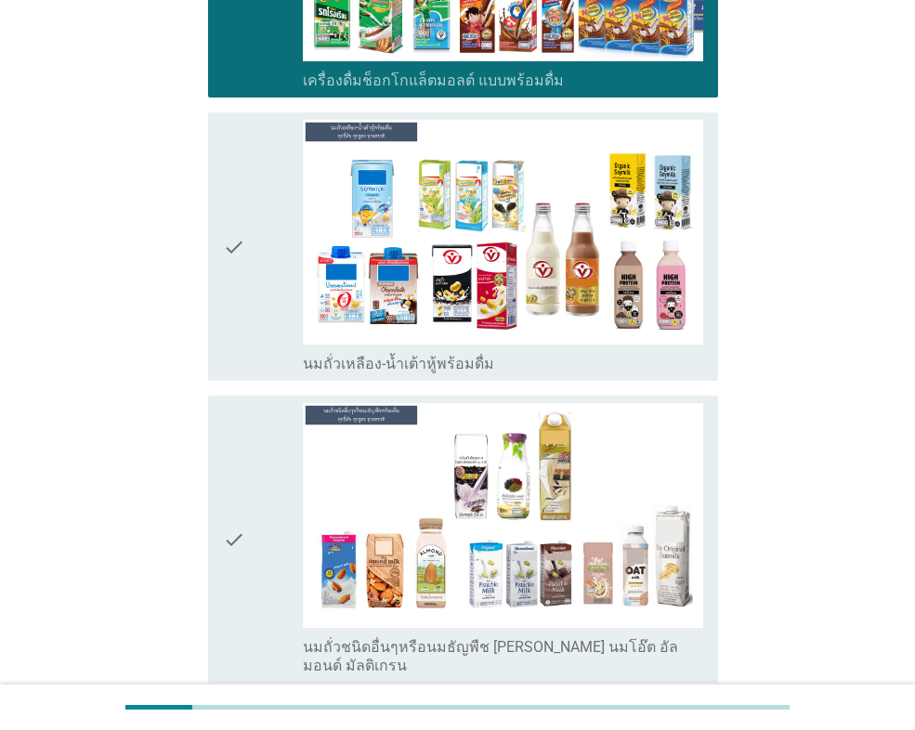
click at [249, 277] on div "check" at bounding box center [263, 246] width 80 height 253
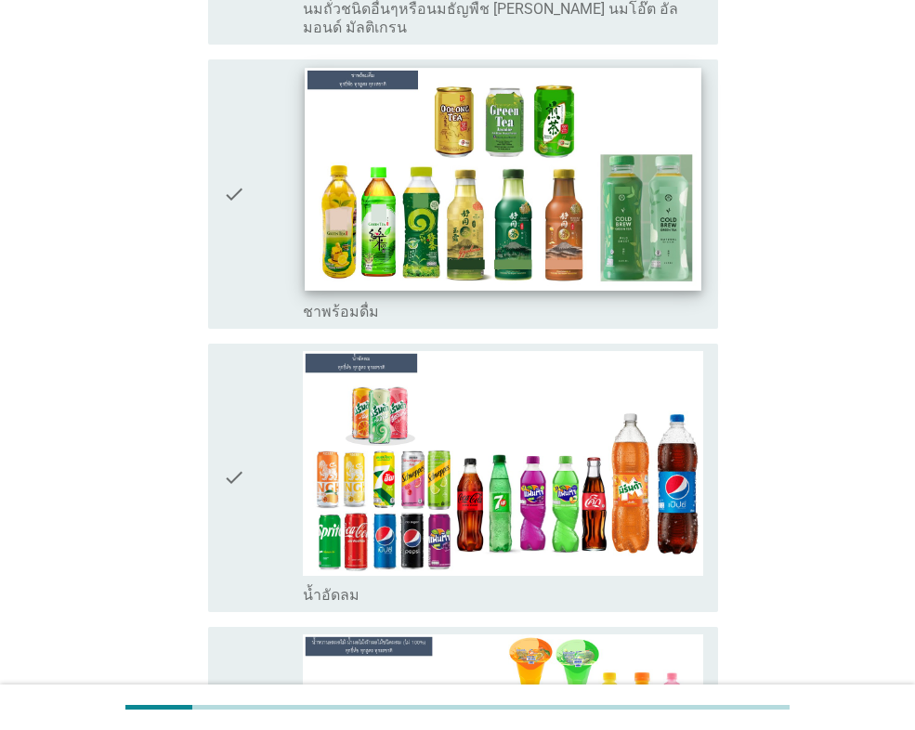
scroll to position [1578, 0]
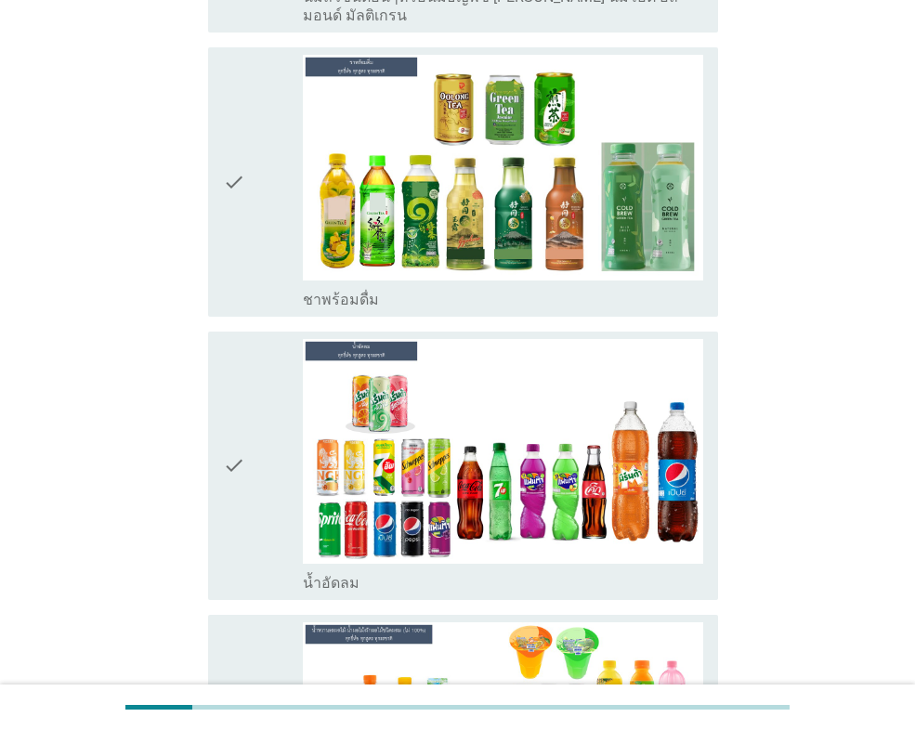
click at [236, 149] on icon "check" at bounding box center [234, 181] width 22 height 253
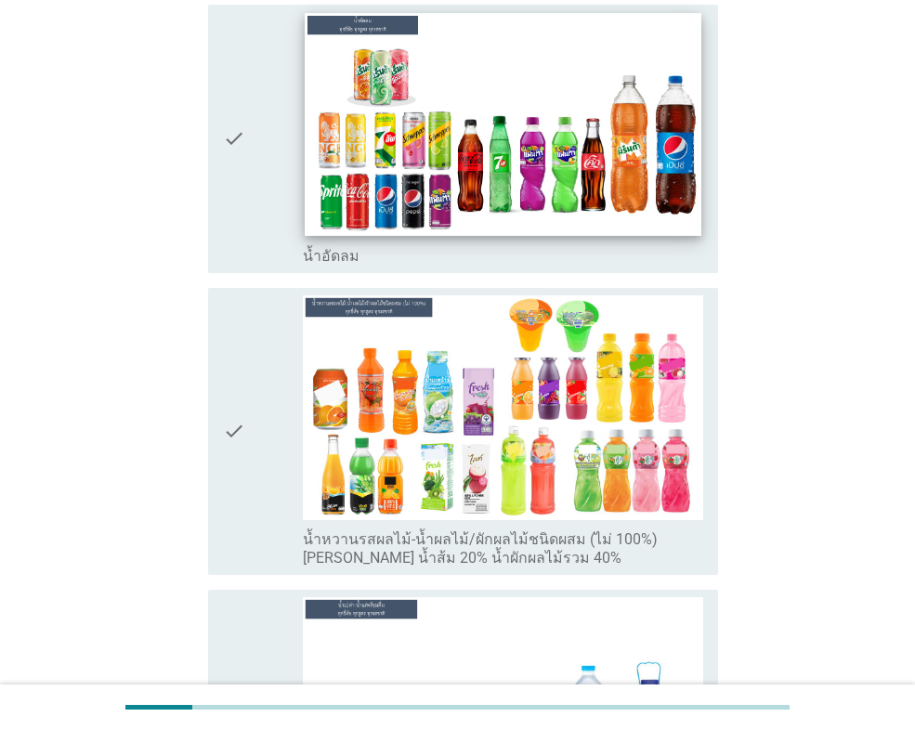
scroll to position [1950, 0]
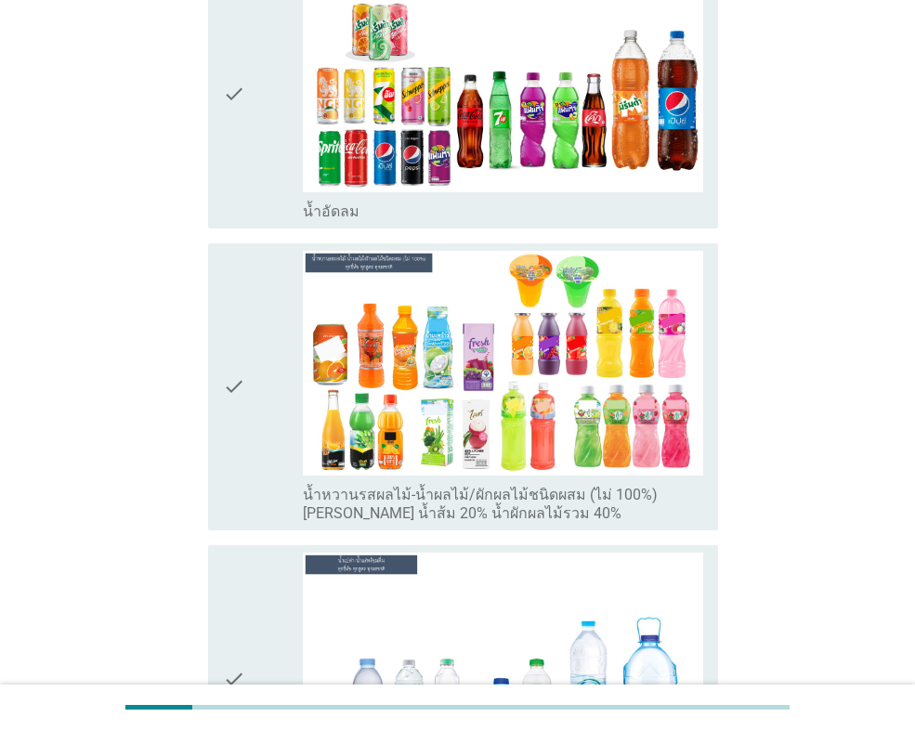
click at [243, 70] on icon "check" at bounding box center [234, 94] width 22 height 253
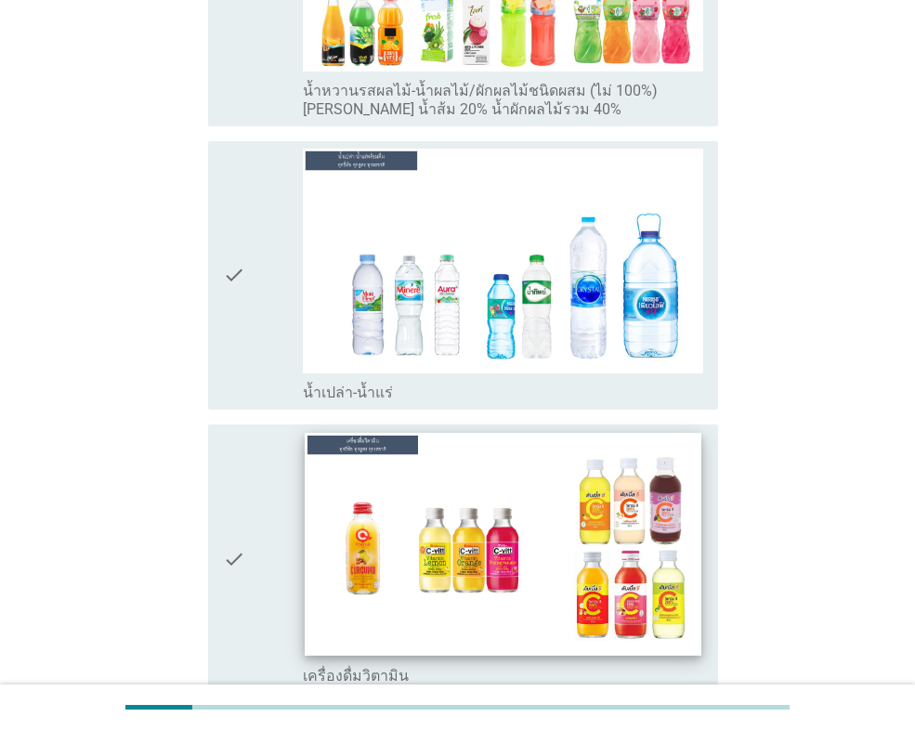
scroll to position [2414, 0]
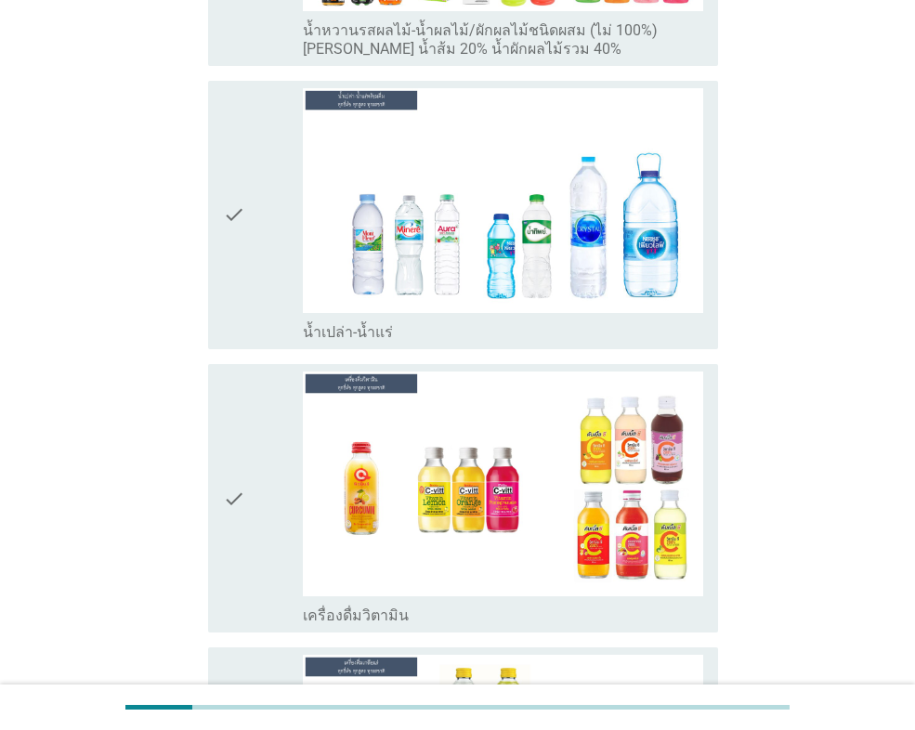
drag, startPoint x: 265, startPoint y: 495, endPoint x: 265, endPoint y: 462, distance: 32.5
click at [264, 492] on div "check" at bounding box center [263, 497] width 80 height 253
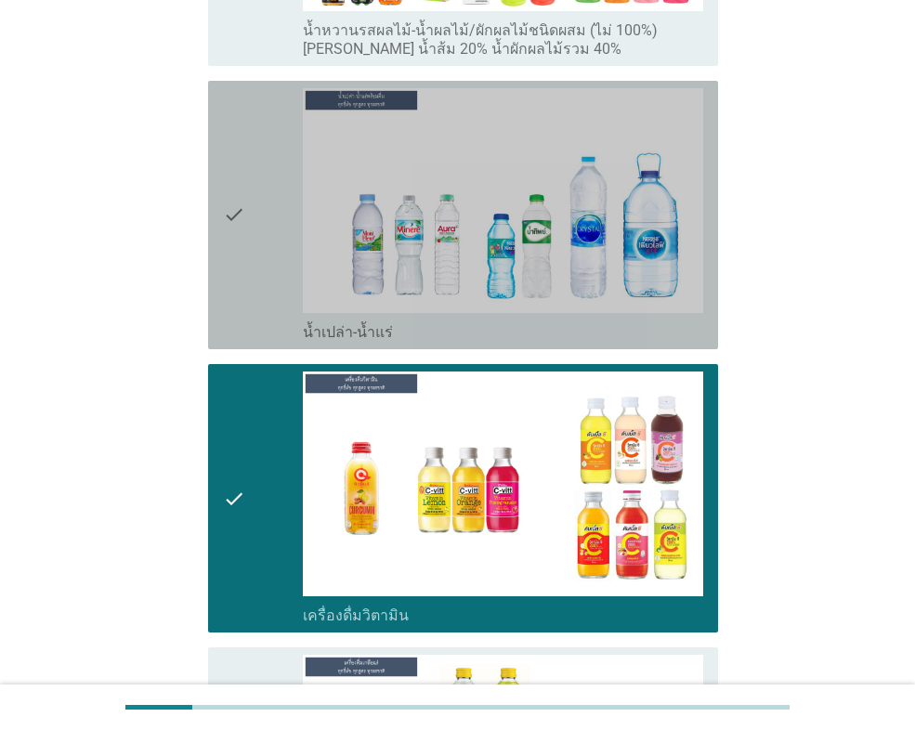
click at [258, 251] on div "check" at bounding box center [263, 214] width 80 height 253
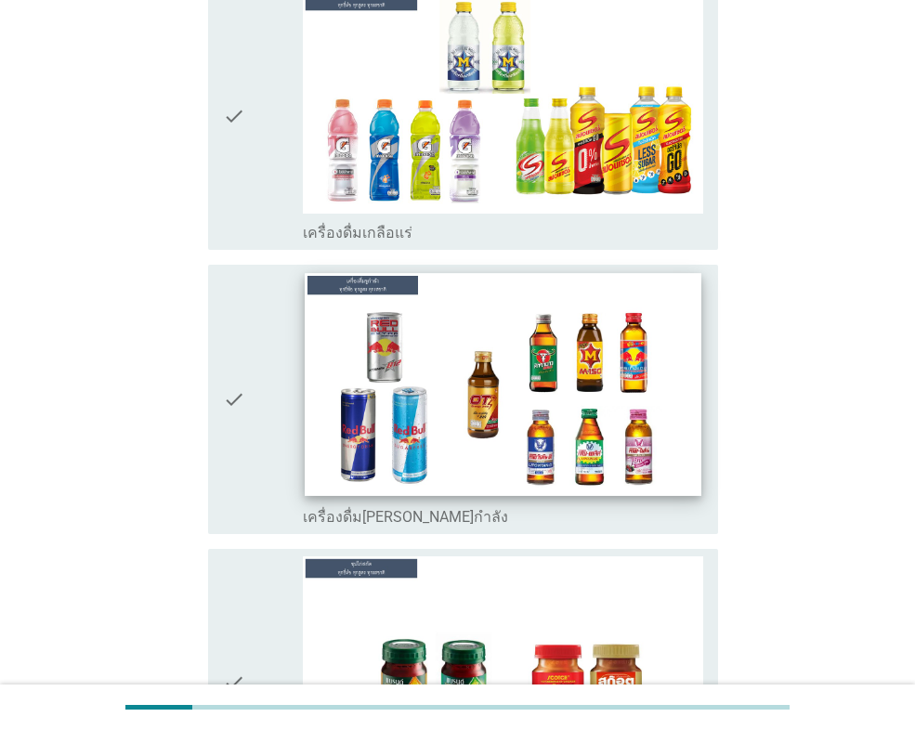
scroll to position [3064, 0]
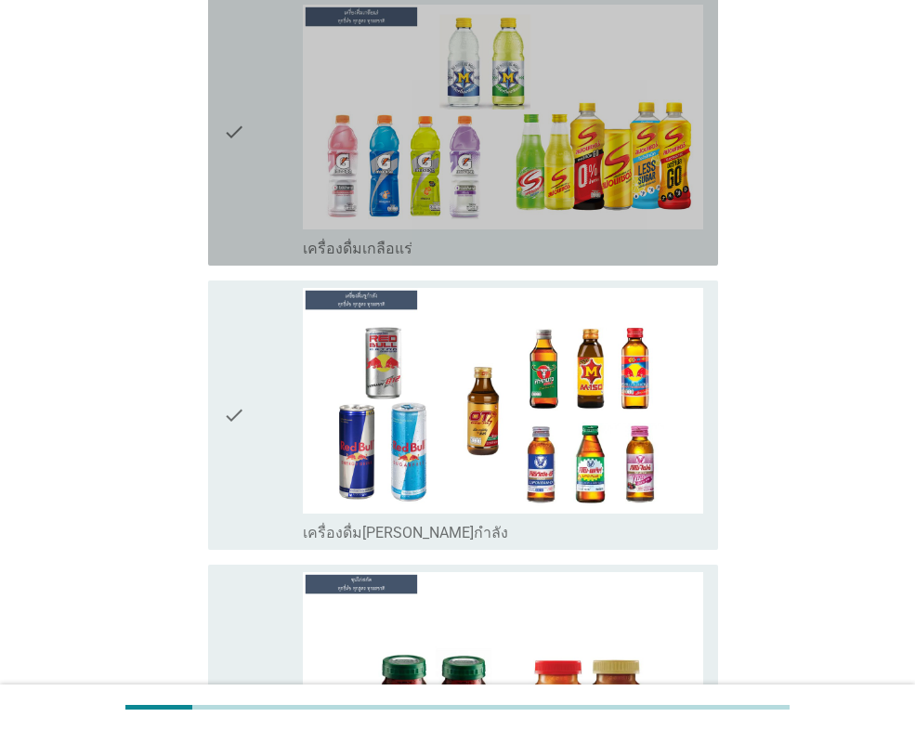
click at [240, 126] on icon "check" at bounding box center [234, 131] width 22 height 253
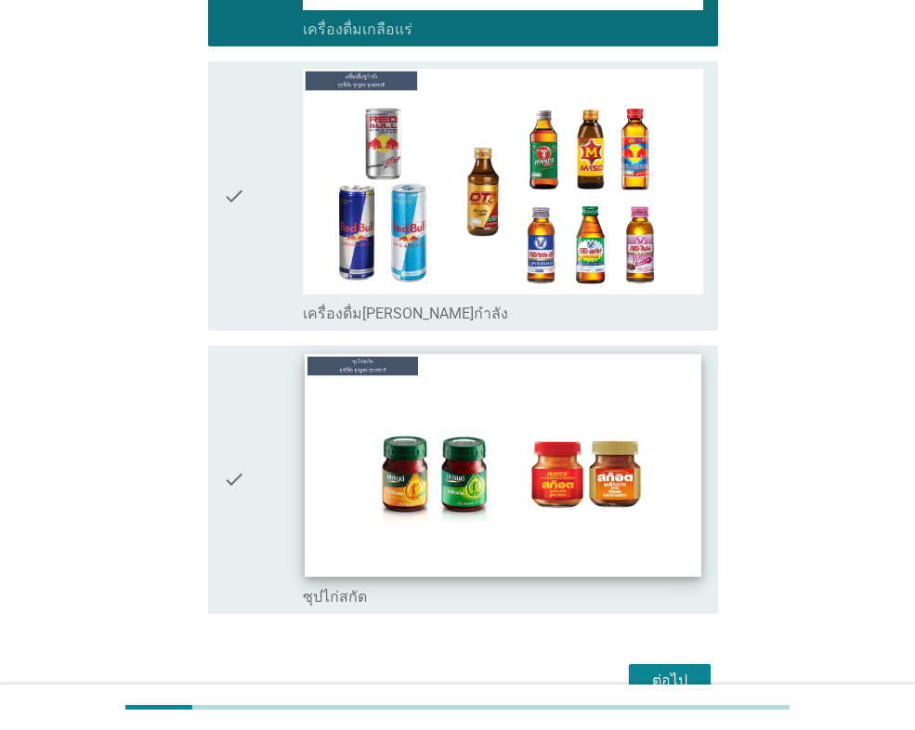
scroll to position [3365, 0]
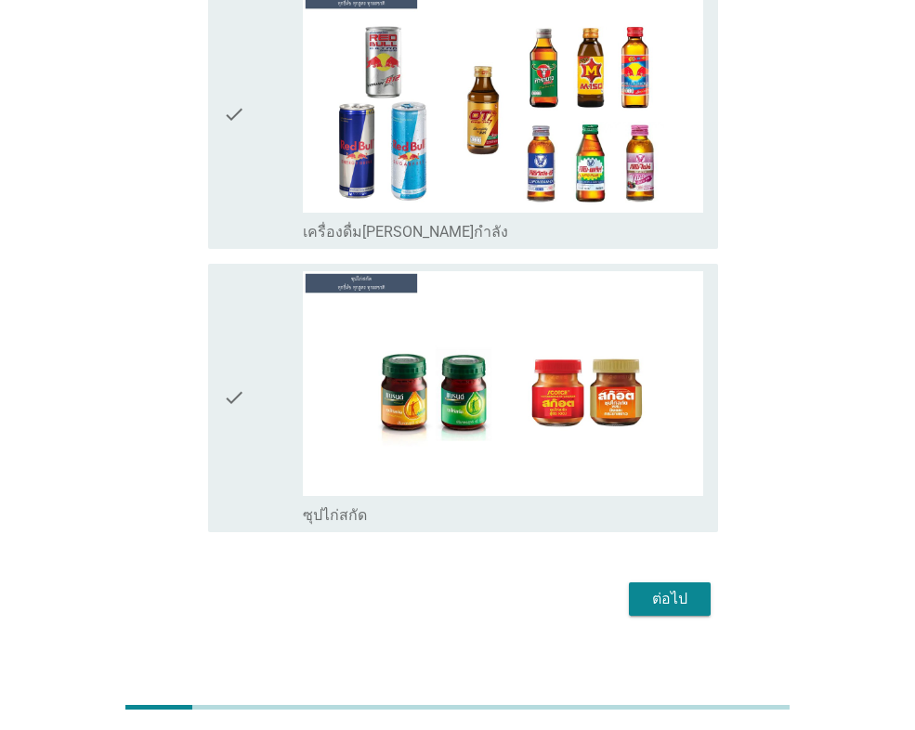
click at [675, 588] on div "ต่อไป" at bounding box center [669, 599] width 52 height 22
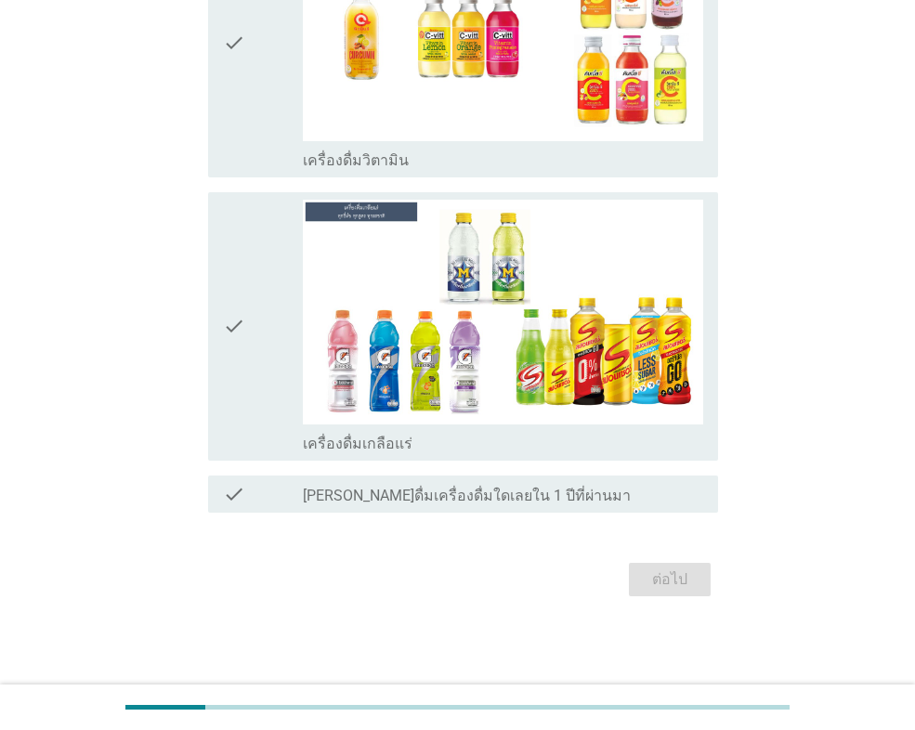
scroll to position [0, 0]
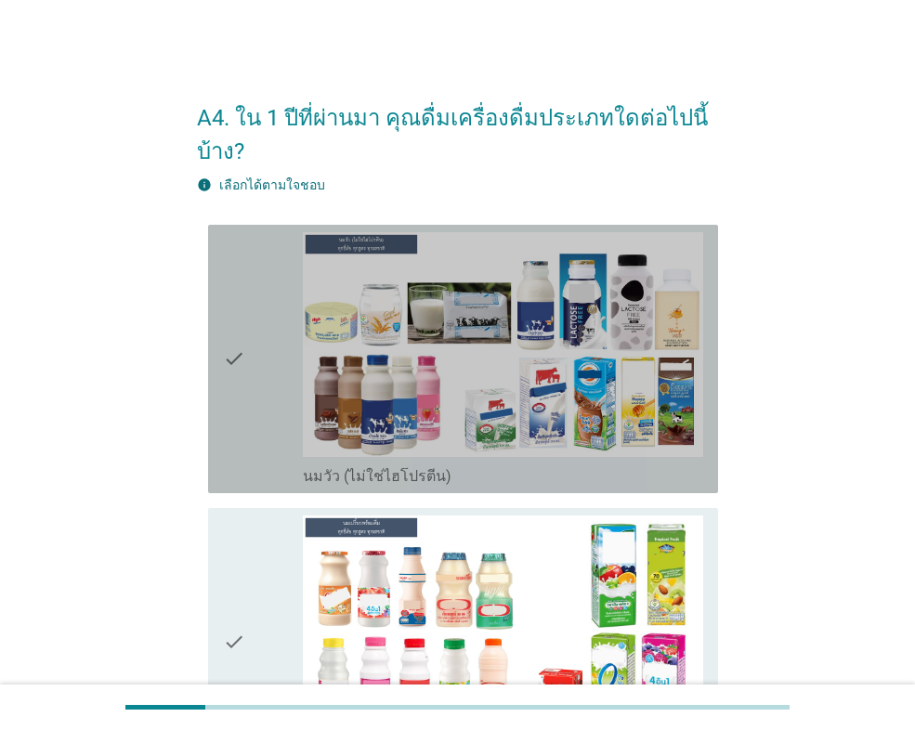
click at [240, 351] on icon "check" at bounding box center [234, 358] width 22 height 253
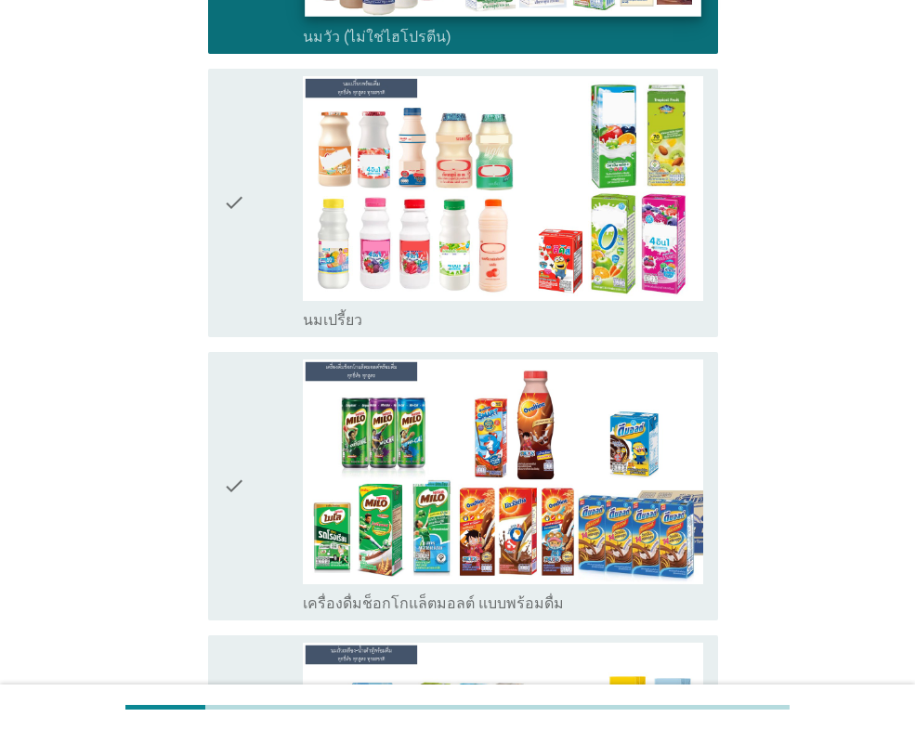
scroll to position [464, 0]
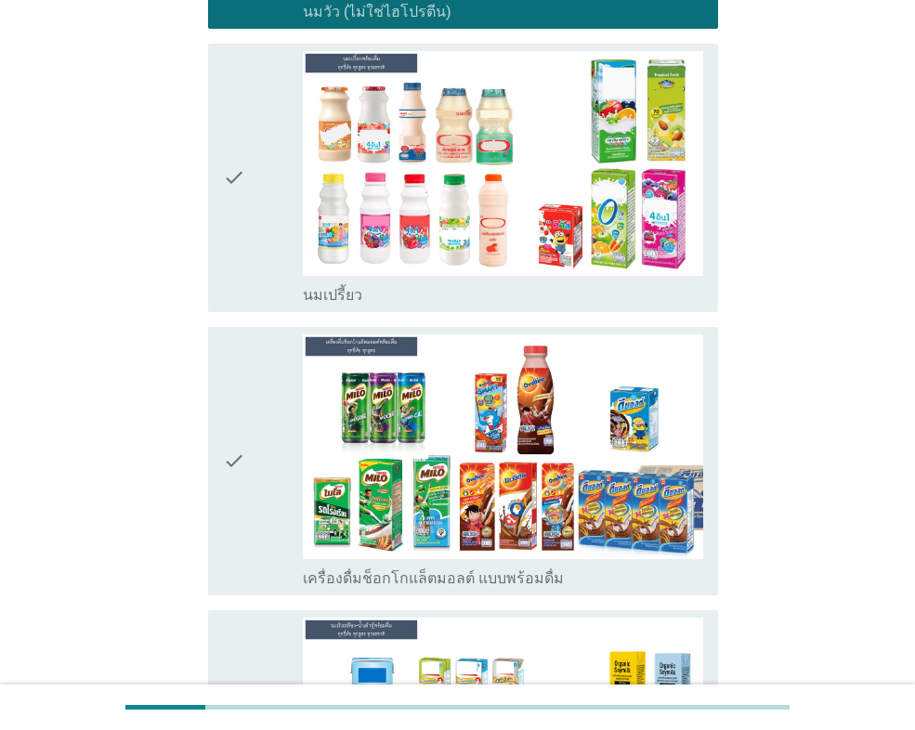
click at [220, 457] on div "check check_box_outline_blank เครื่องดื่มช็อกโกแล็ตมอลต์ แบบพร้อมดื่ม" at bounding box center [463, 461] width 510 height 268
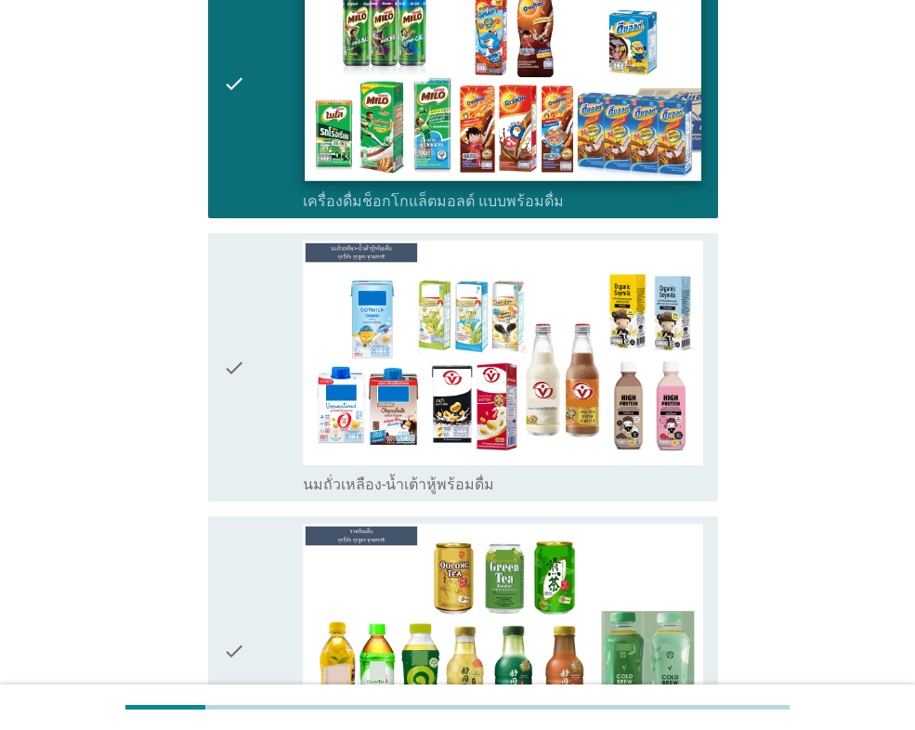
scroll to position [928, 0]
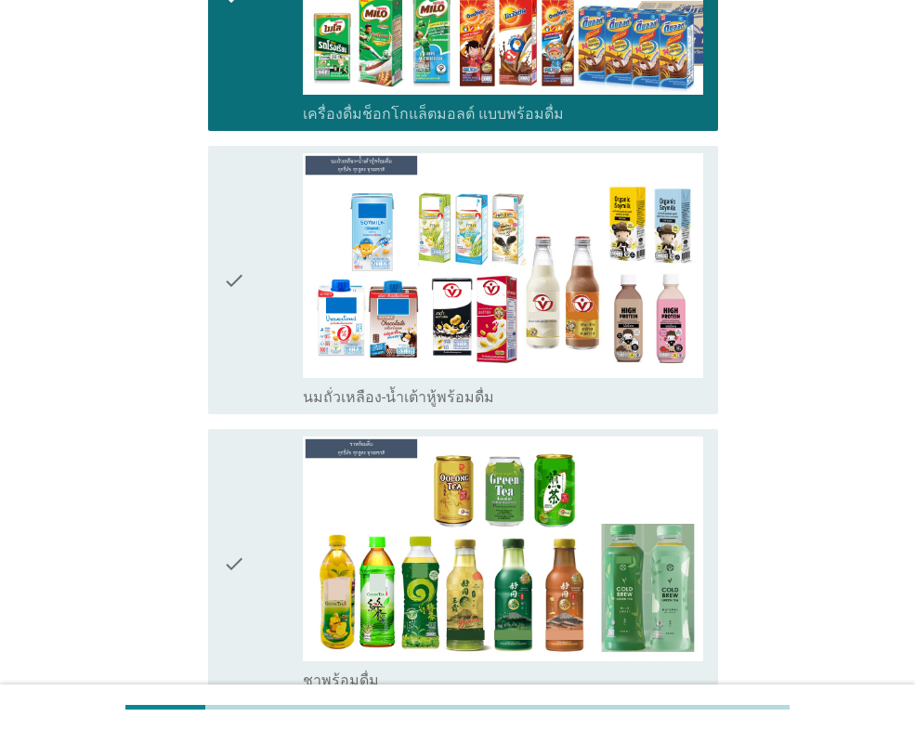
click at [290, 284] on div "check" at bounding box center [263, 279] width 80 height 253
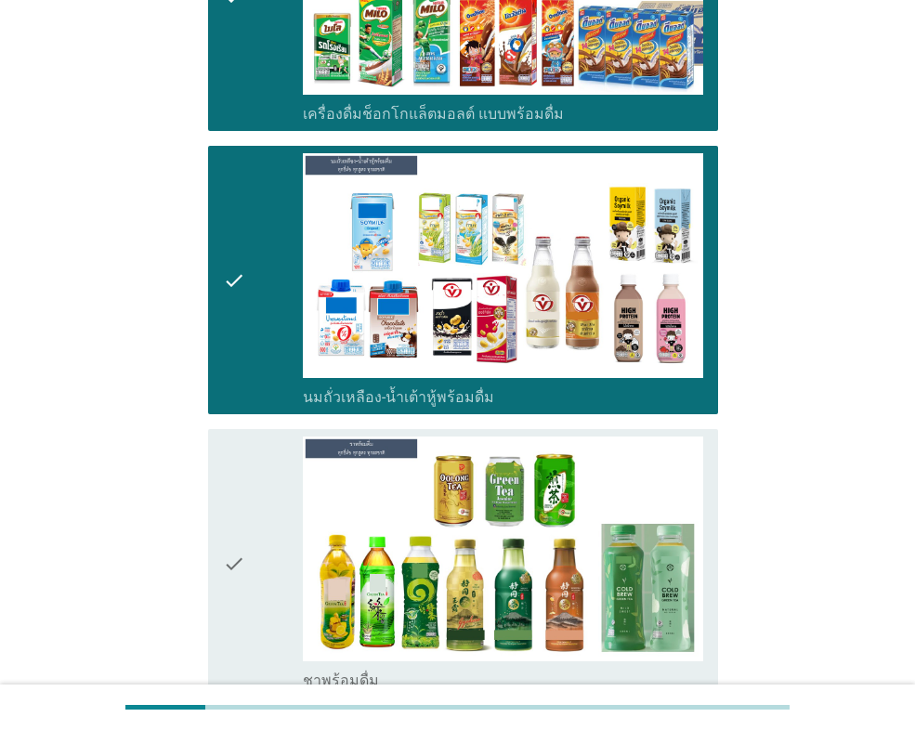
click at [250, 468] on div "check" at bounding box center [263, 562] width 80 height 253
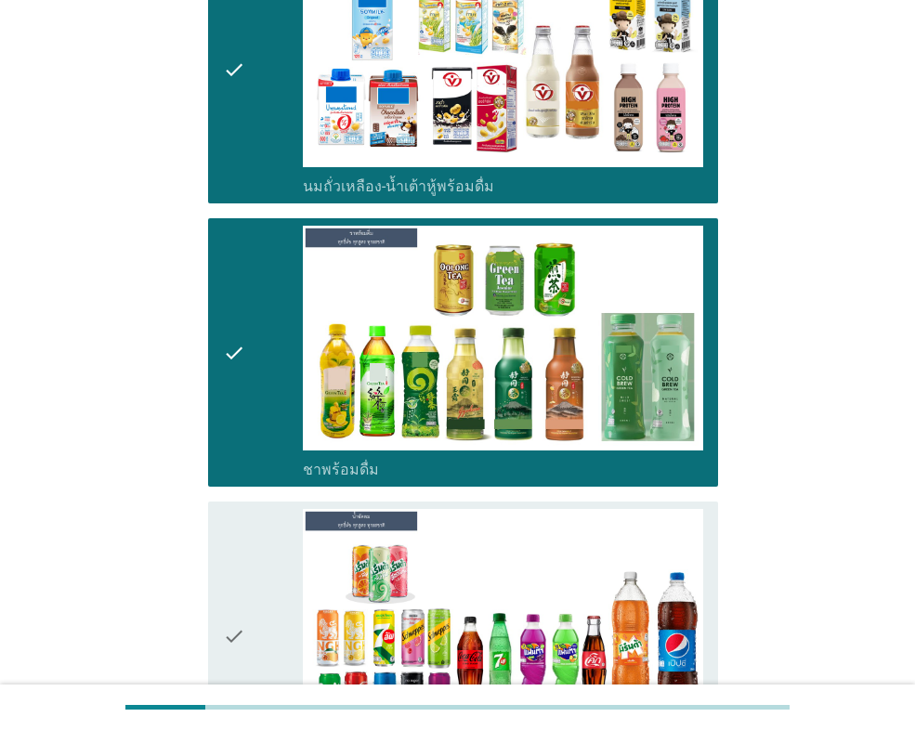
scroll to position [1578, 0]
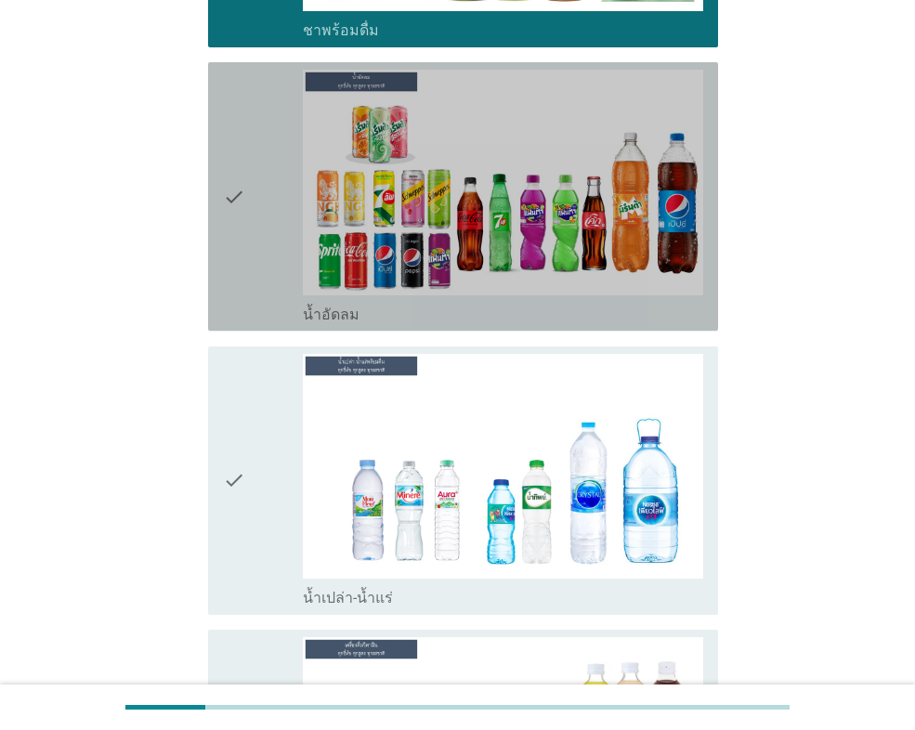
click at [282, 165] on div "check" at bounding box center [263, 196] width 80 height 253
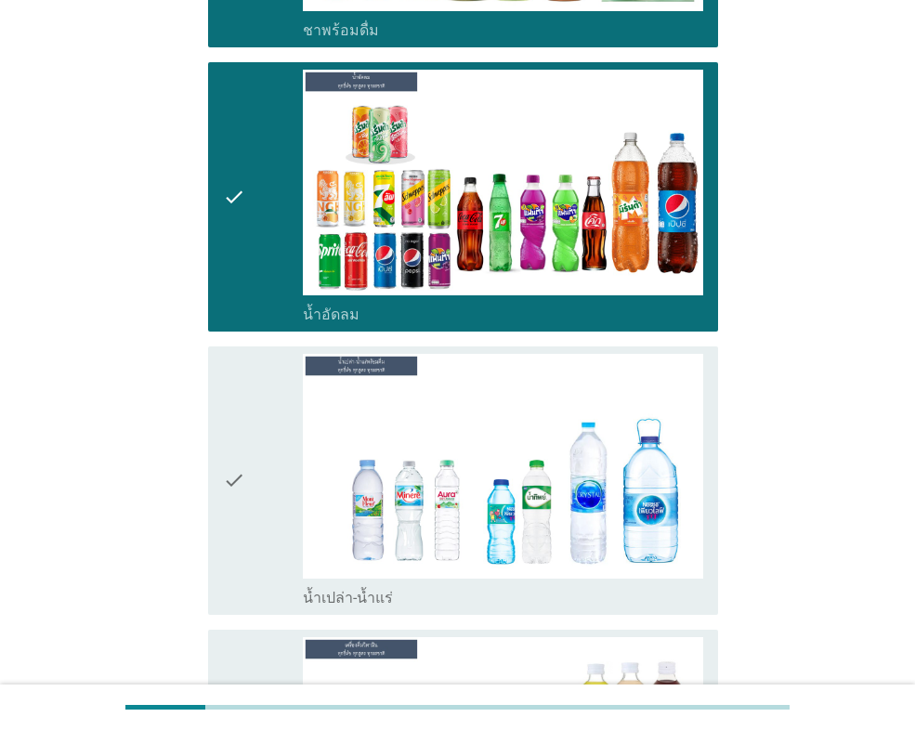
click at [293, 472] on div "check" at bounding box center [263, 480] width 80 height 253
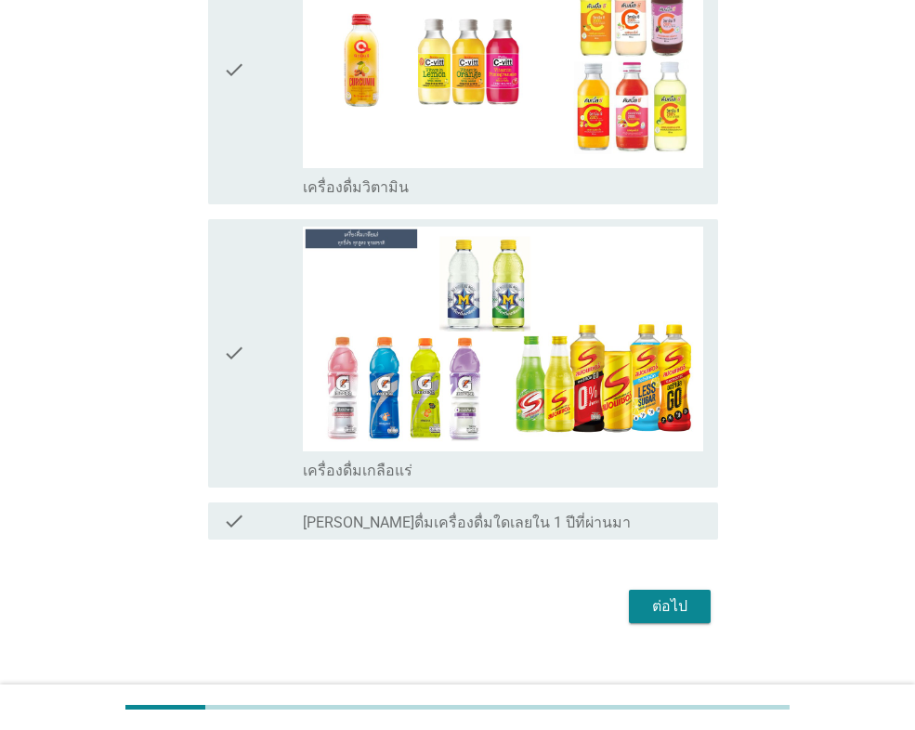
scroll to position [2299, 0]
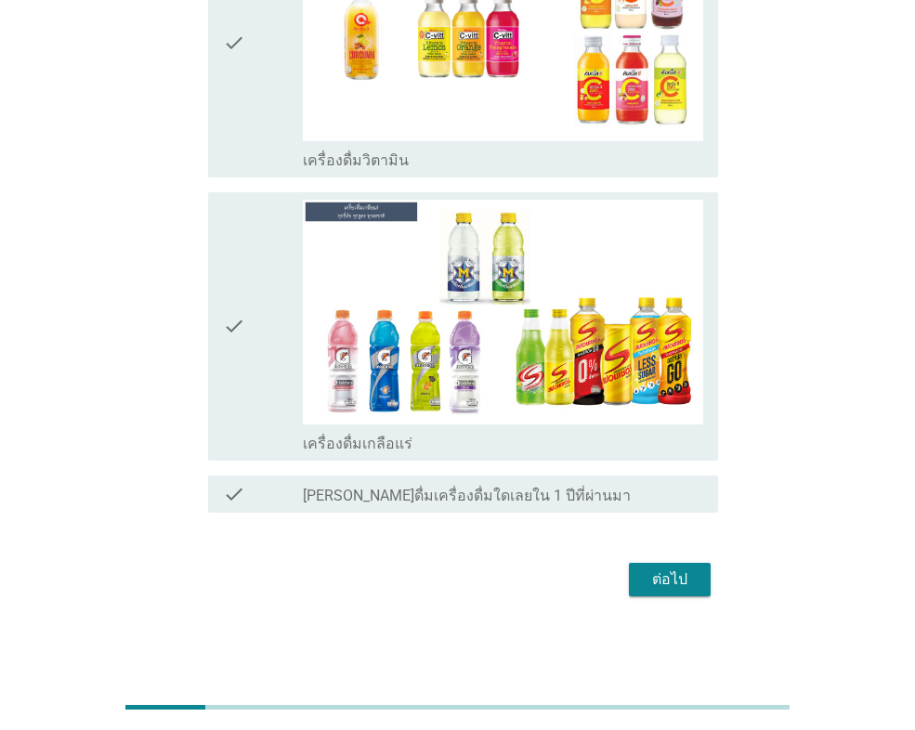
click at [254, 123] on div "check" at bounding box center [263, 42] width 80 height 253
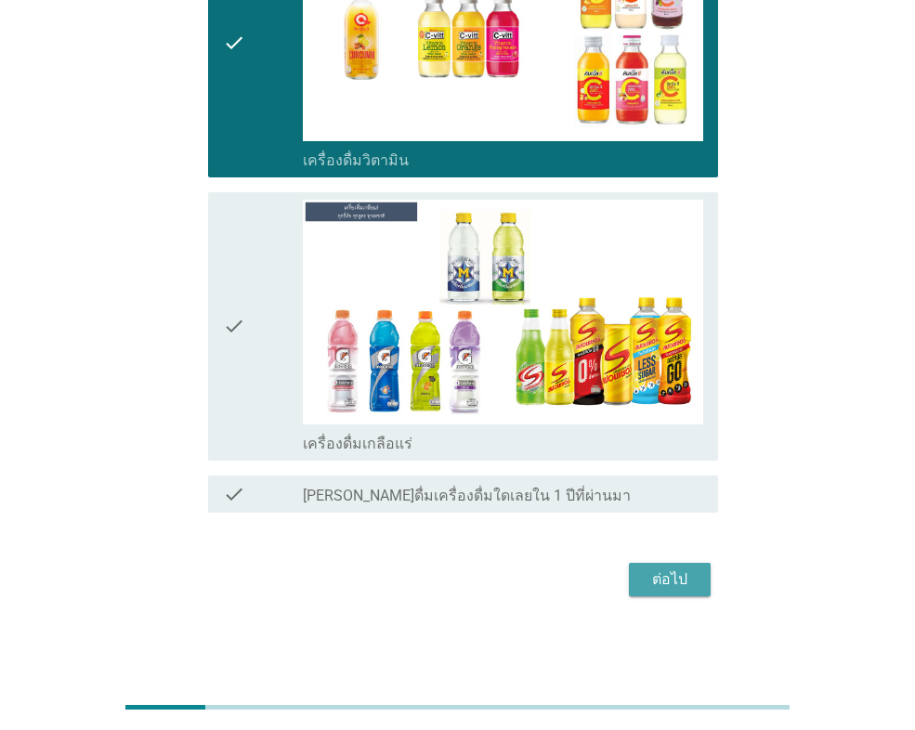
click at [655, 566] on button "ต่อไป" at bounding box center [670, 579] width 82 height 33
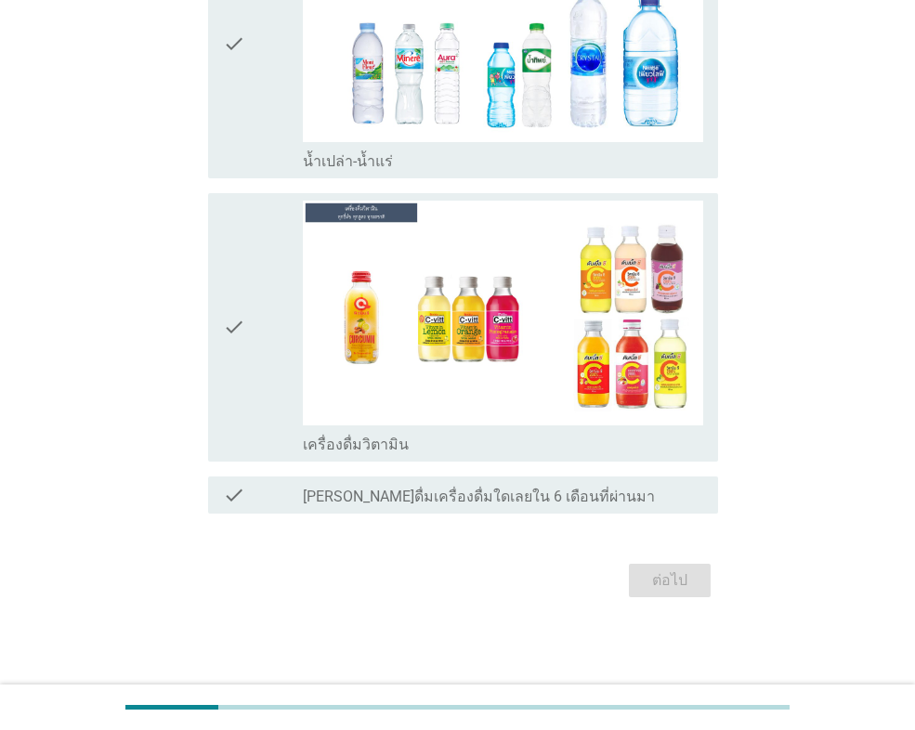
scroll to position [0, 0]
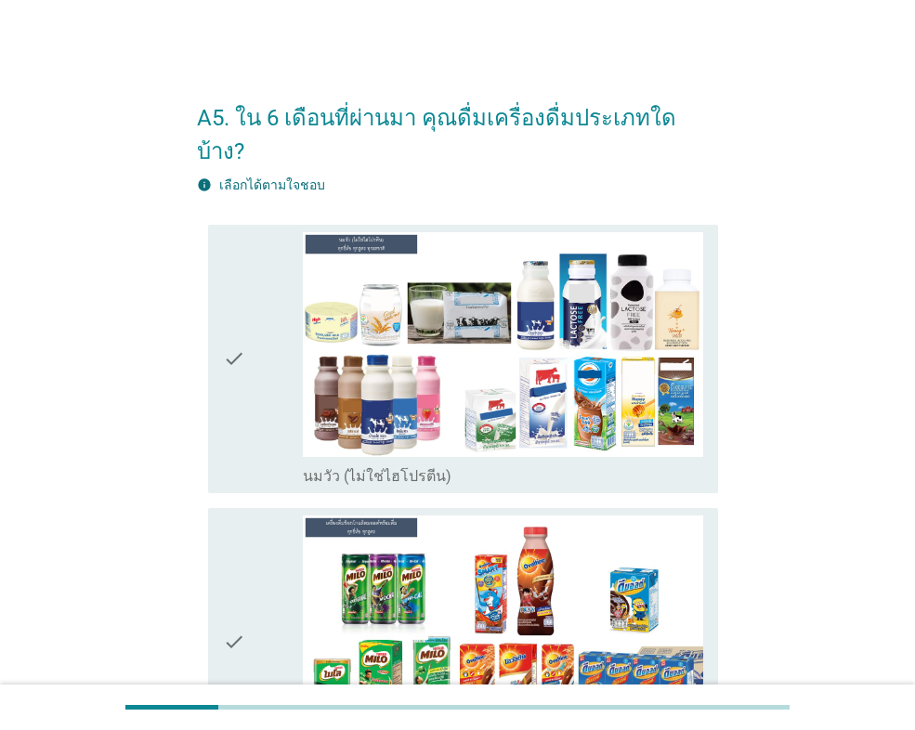
click at [216, 286] on div "check check_box_outline_blank นมวัว (ไม่ใช่ไฮโปรตีน)" at bounding box center [463, 359] width 510 height 268
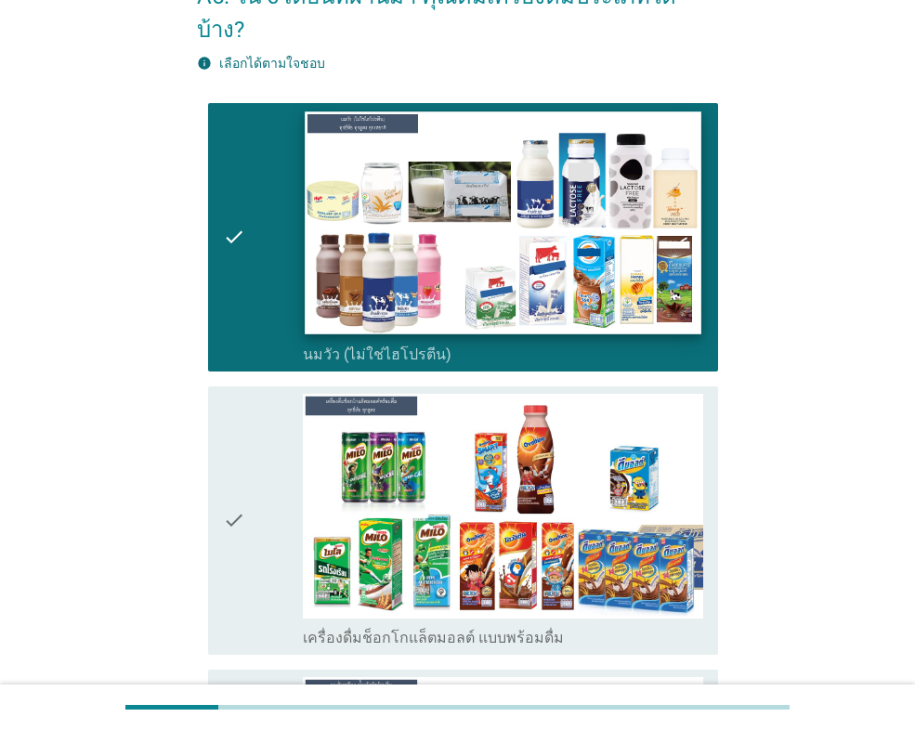
scroll to position [464, 0]
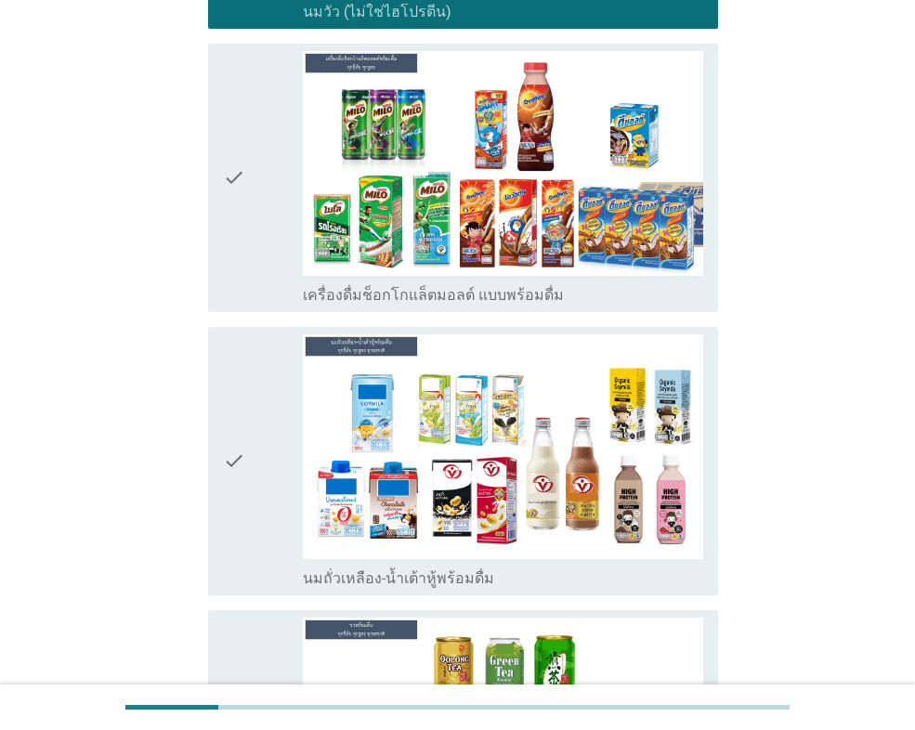
click at [267, 387] on div "check" at bounding box center [263, 460] width 80 height 253
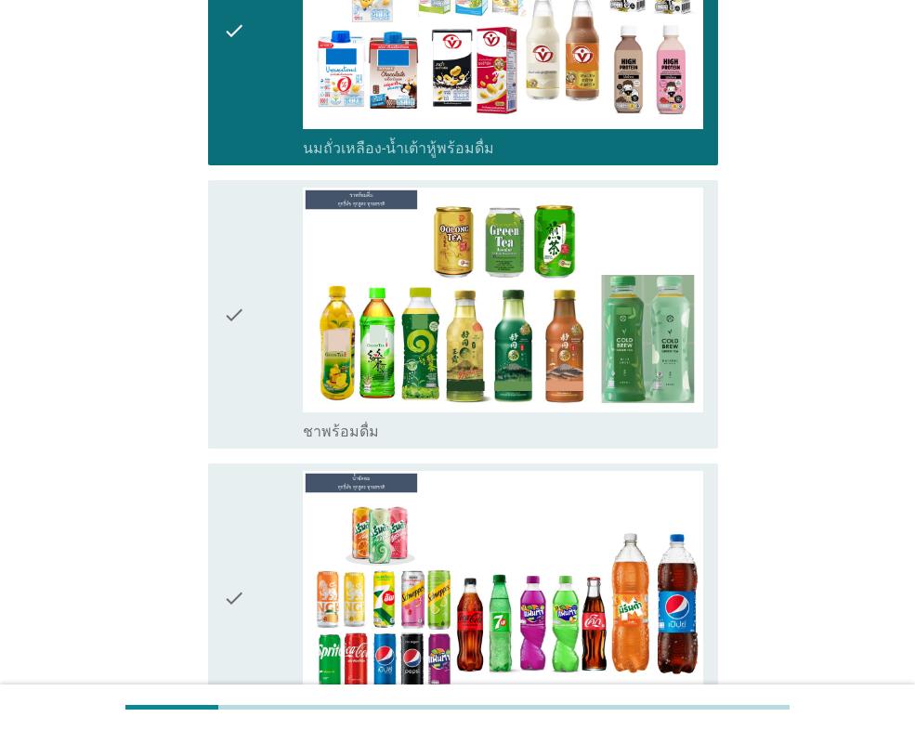
scroll to position [928, 0]
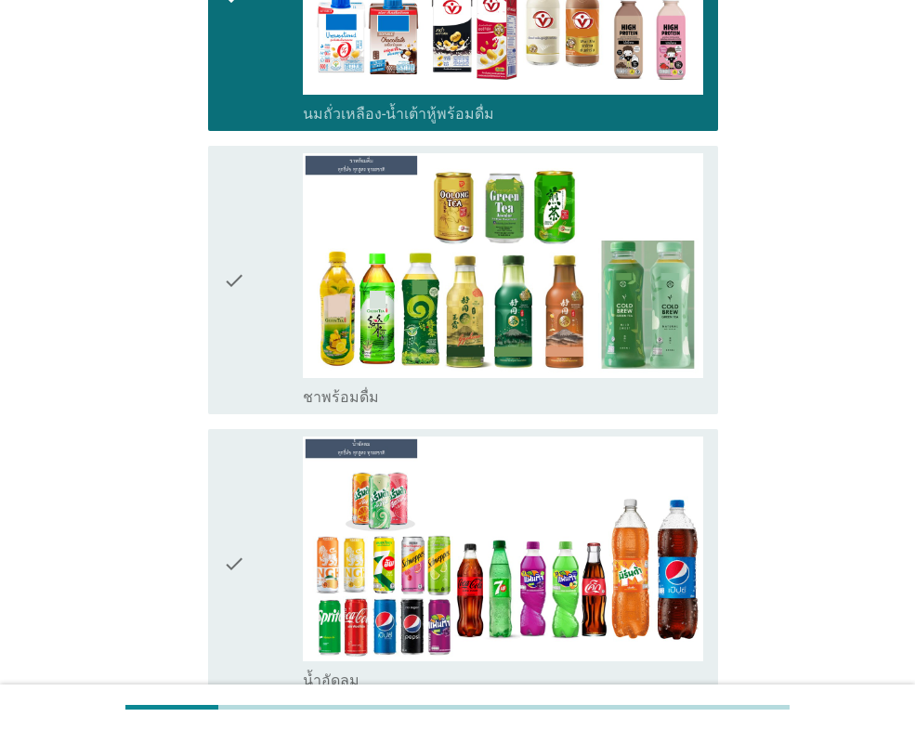
click at [283, 226] on div "check" at bounding box center [263, 279] width 80 height 253
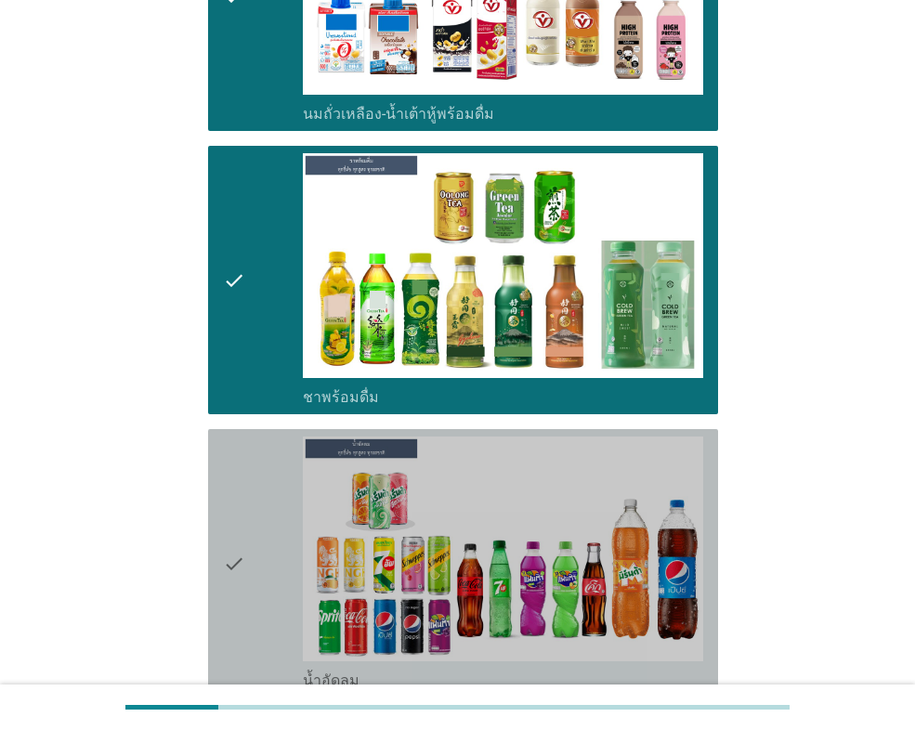
drag, startPoint x: 248, startPoint y: 479, endPoint x: 279, endPoint y: 460, distance: 36.3
click at [248, 477] on div "check" at bounding box center [263, 562] width 80 height 253
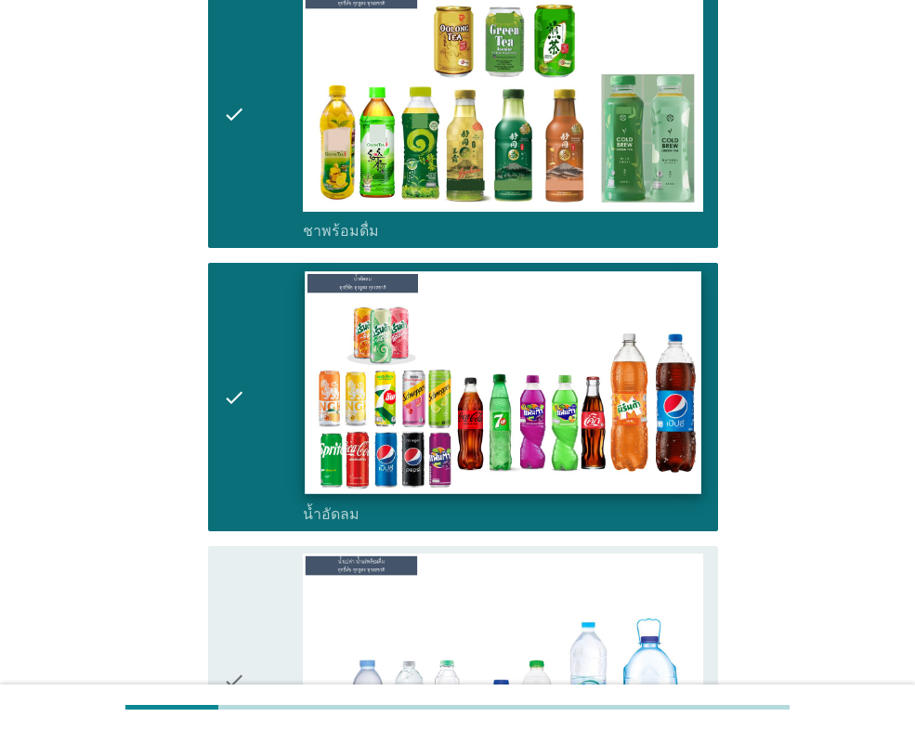
scroll to position [1300, 0]
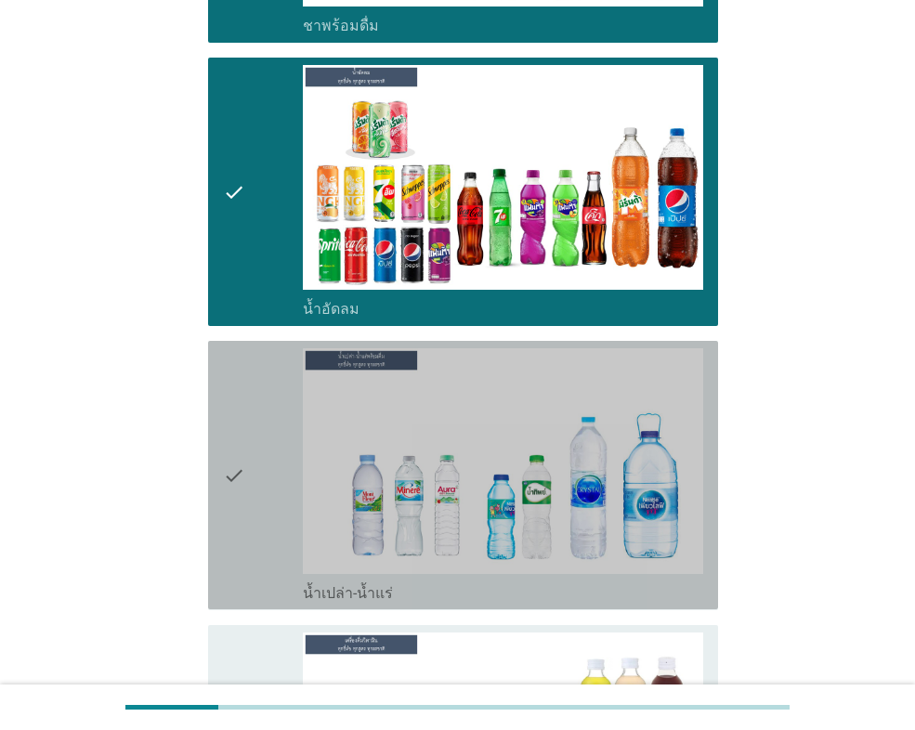
click at [265, 460] on div "check" at bounding box center [263, 474] width 80 height 253
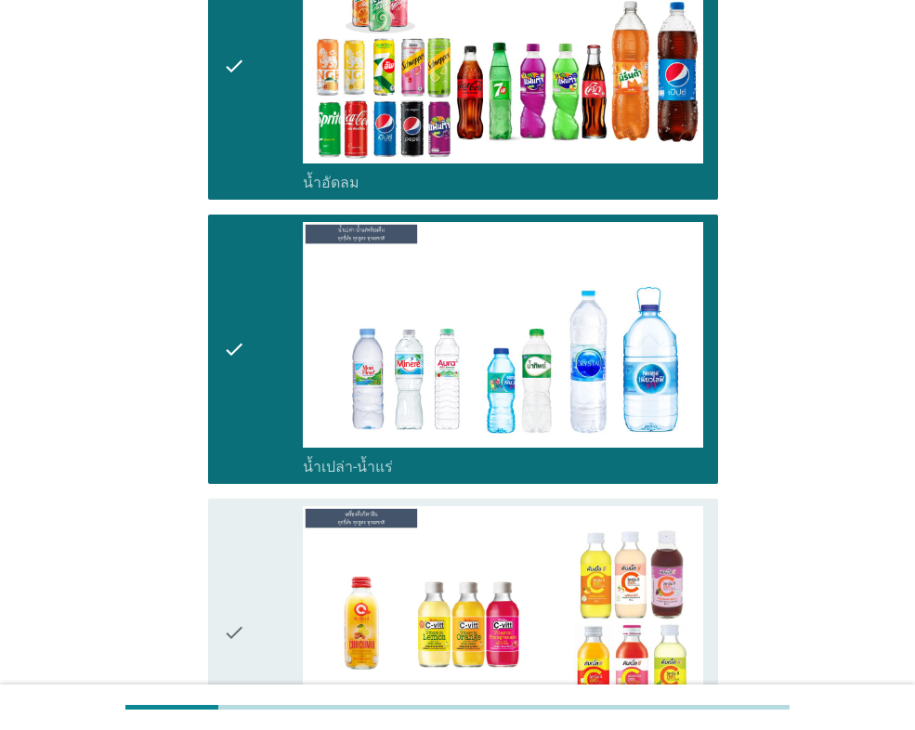
scroll to position [1671, 0]
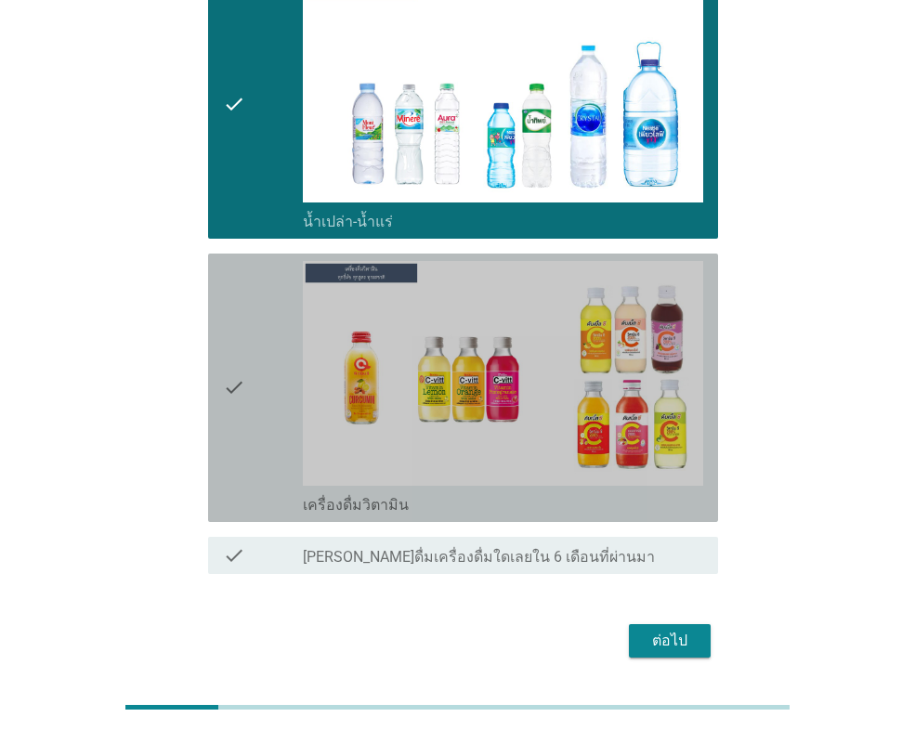
click at [247, 369] on div "check" at bounding box center [263, 387] width 80 height 253
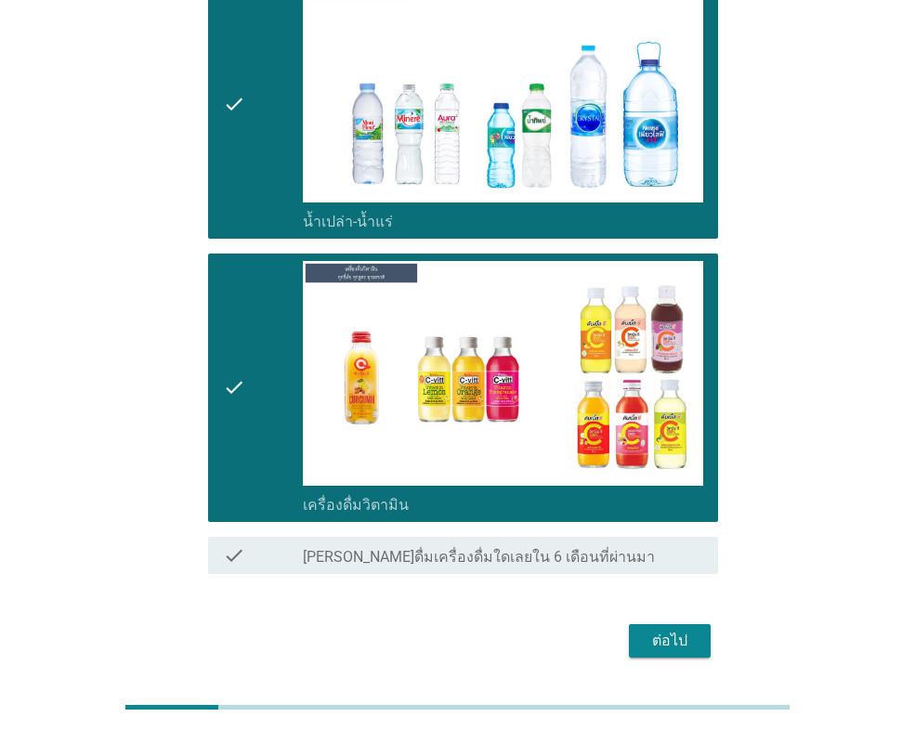
click at [675, 630] on div "ต่อไป" at bounding box center [669, 641] width 52 height 22
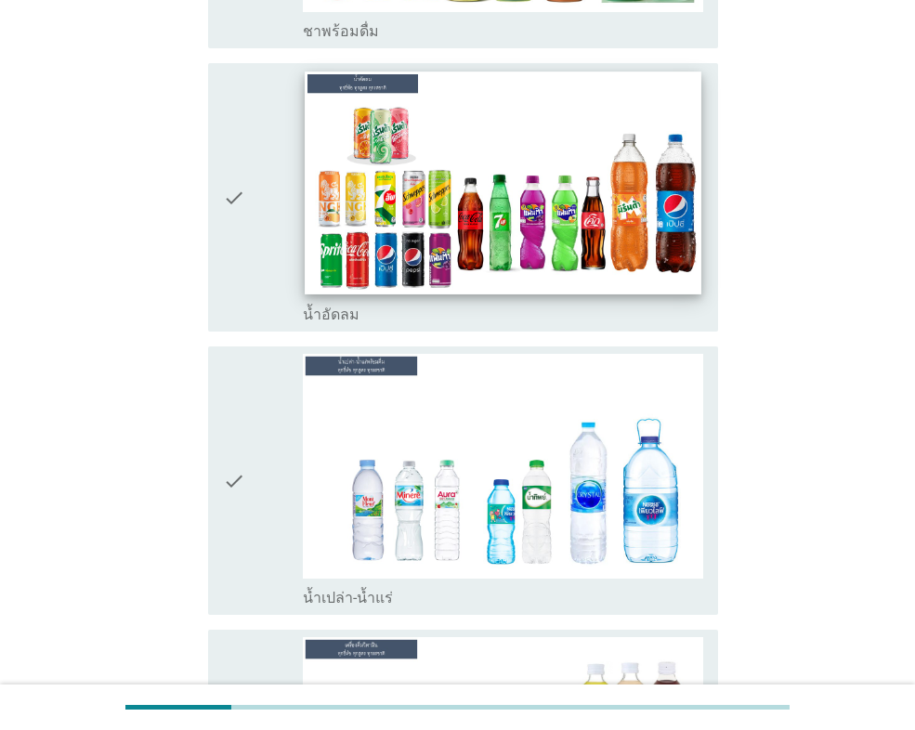
scroll to position [1021, 0]
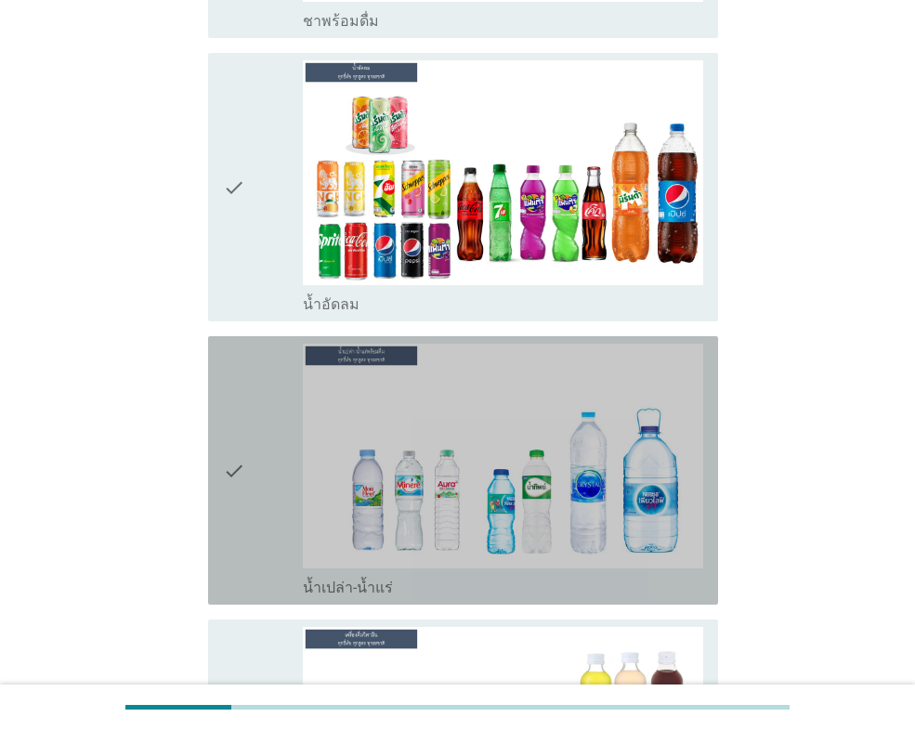
click at [242, 430] on icon "check" at bounding box center [234, 470] width 22 height 253
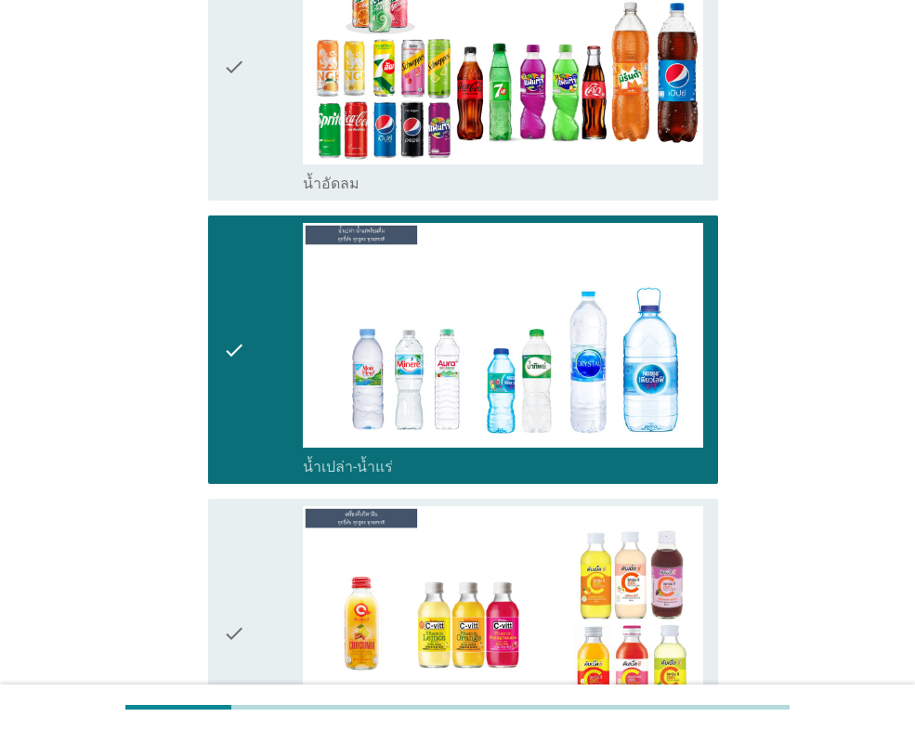
scroll to position [1300, 0]
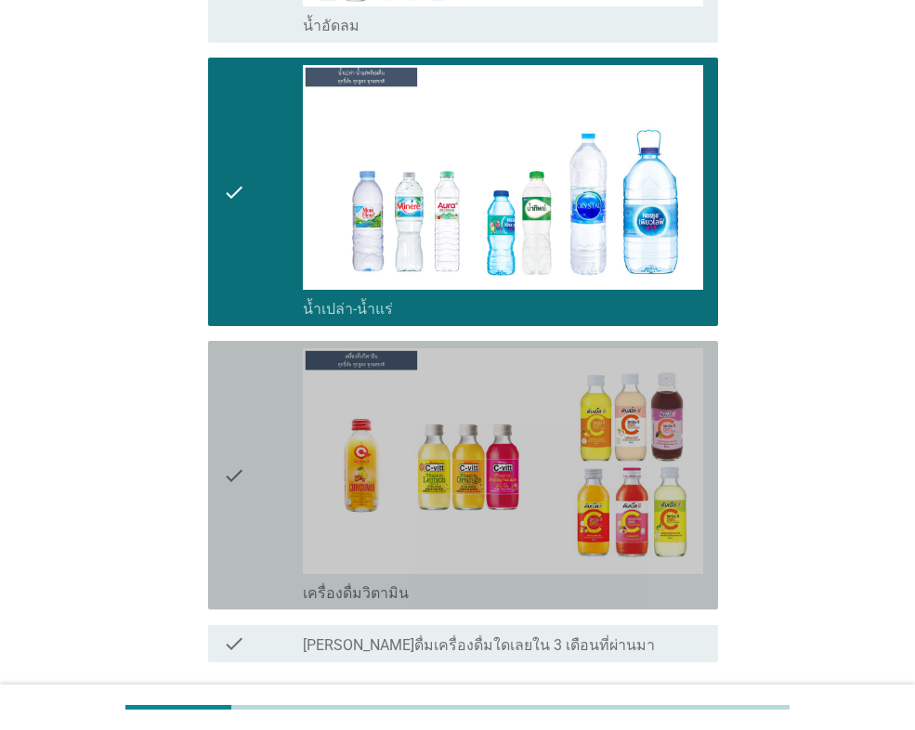
click at [266, 431] on div "check" at bounding box center [263, 474] width 80 height 253
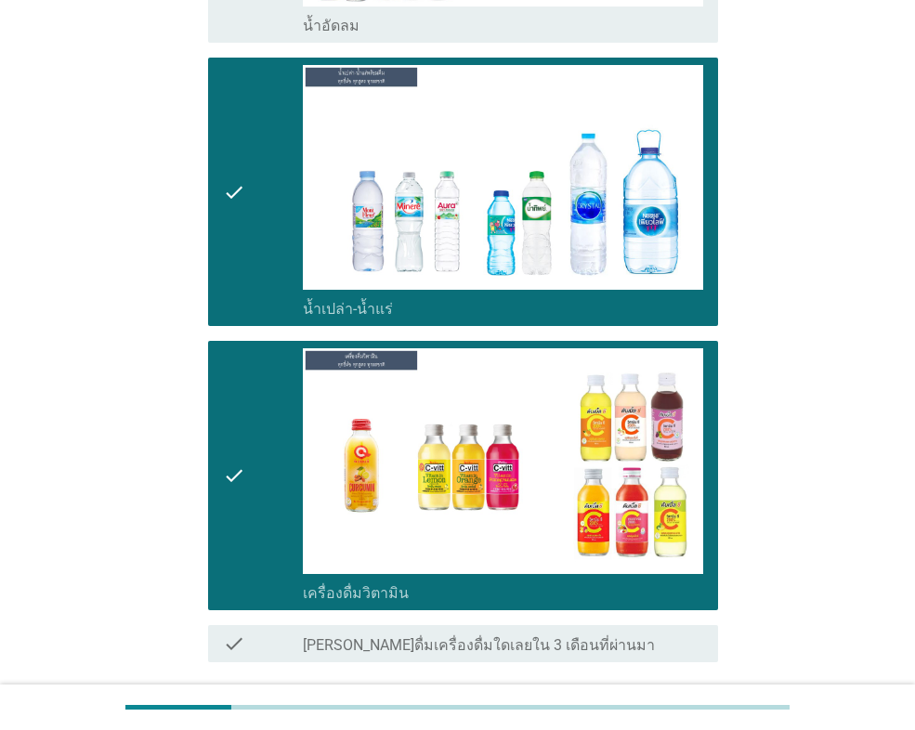
scroll to position [1415, 0]
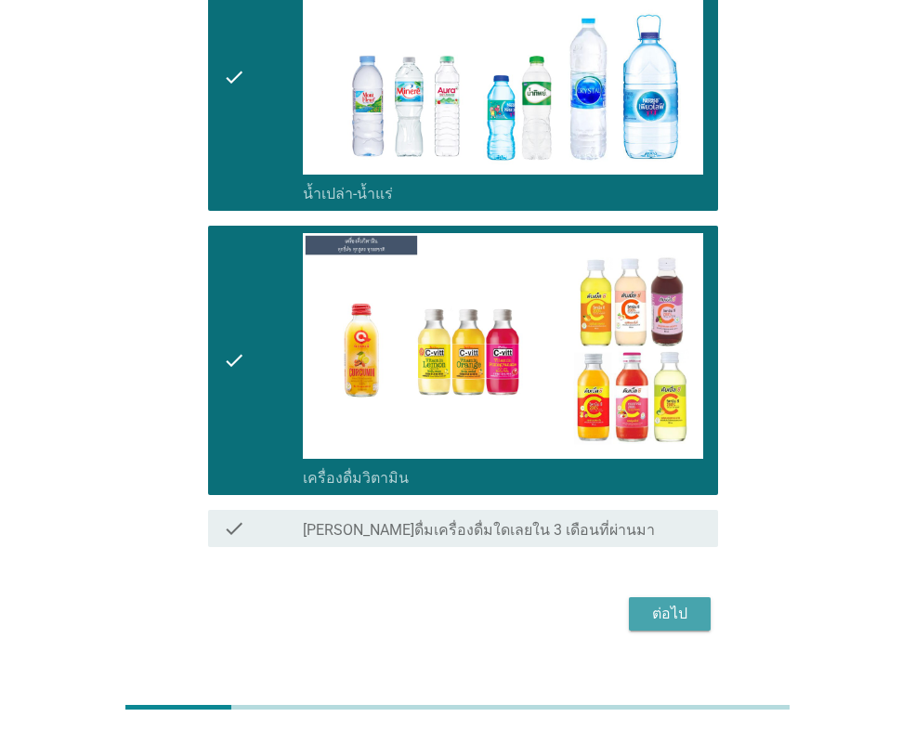
click at [656, 603] on div "ต่อไป" at bounding box center [669, 614] width 52 height 22
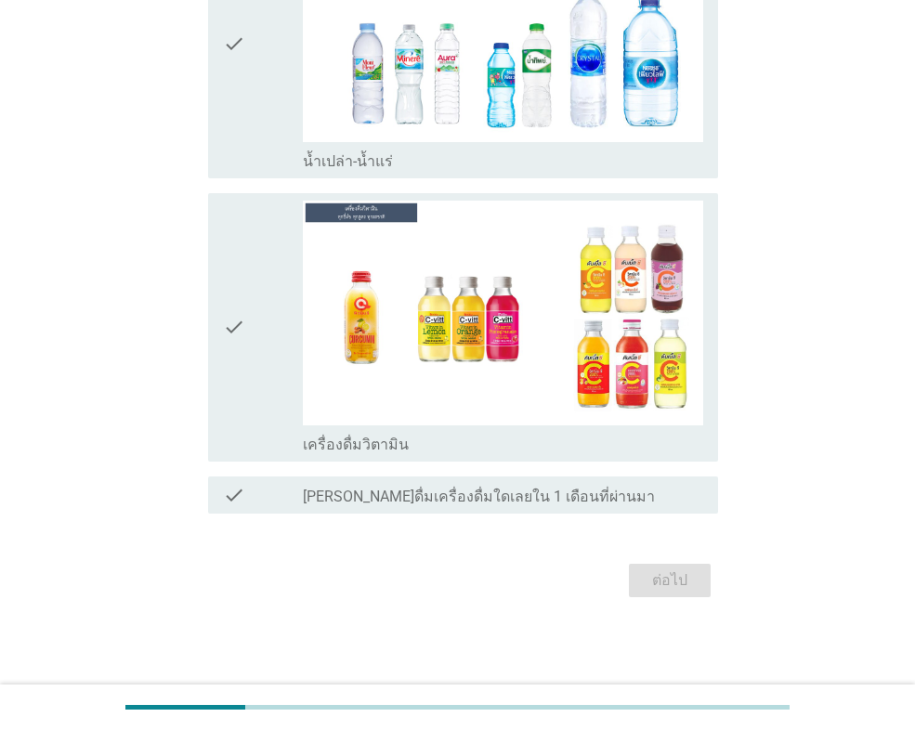
scroll to position [0, 0]
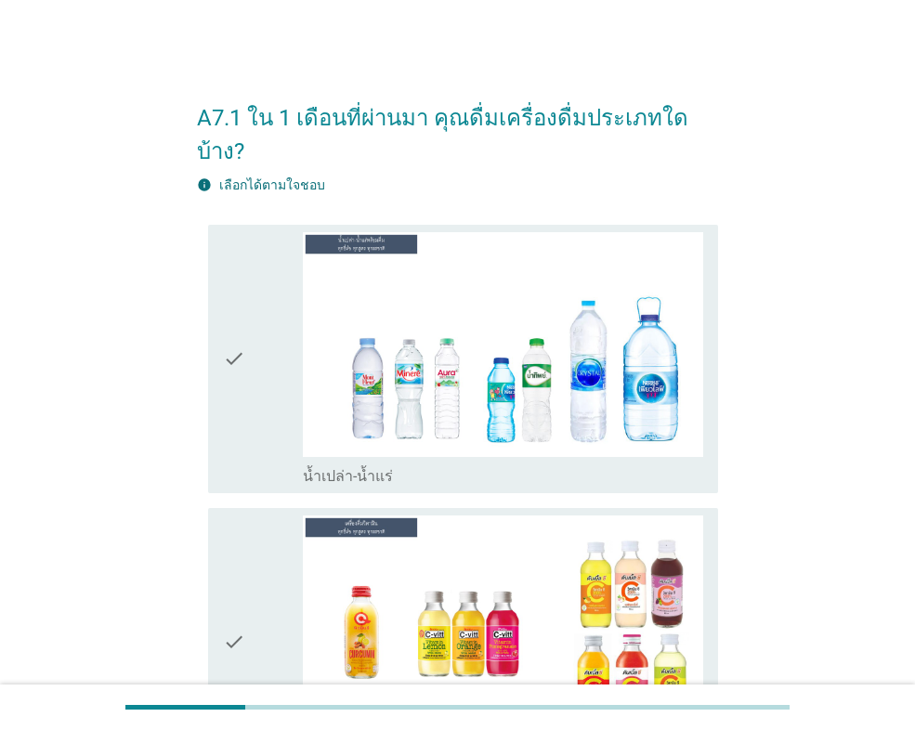
click at [271, 588] on div "check" at bounding box center [263, 641] width 80 height 253
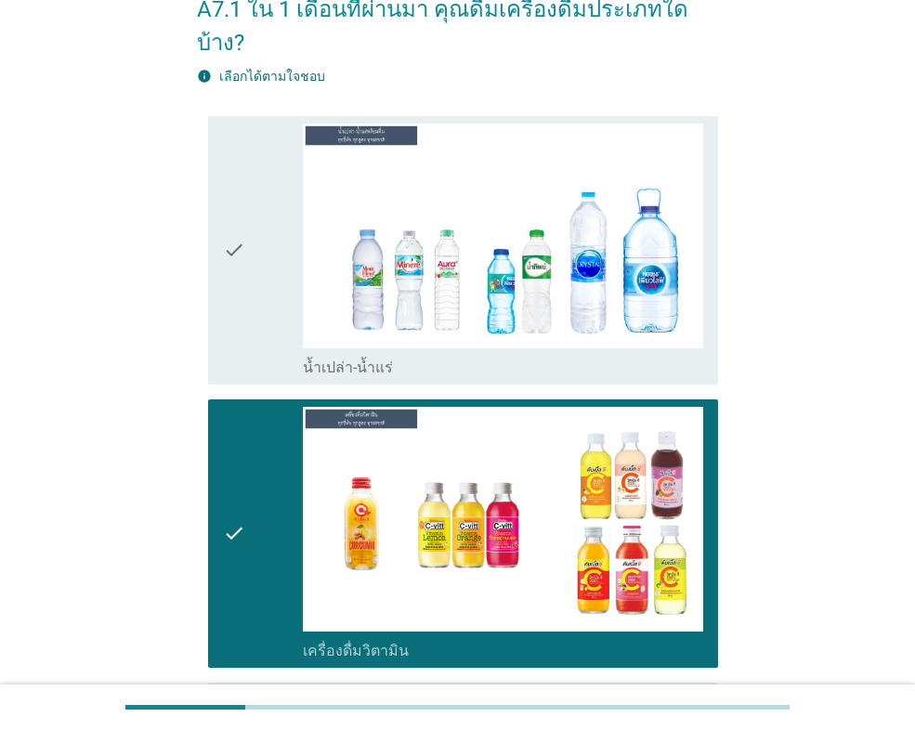
scroll to position [281, 0]
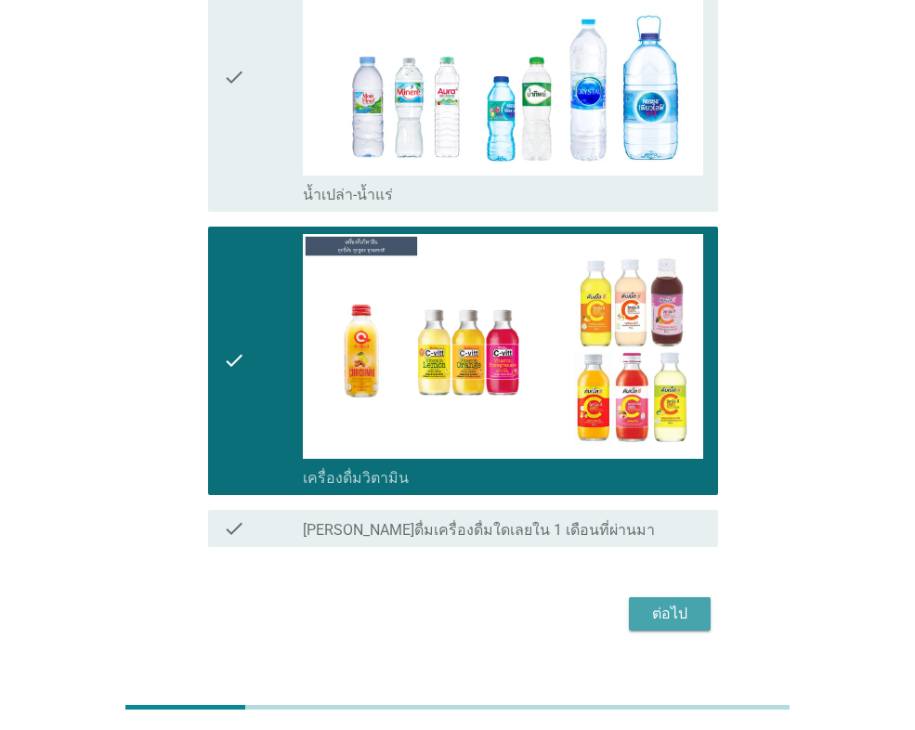
click at [669, 603] on div "ต่อไป" at bounding box center [669, 614] width 52 height 22
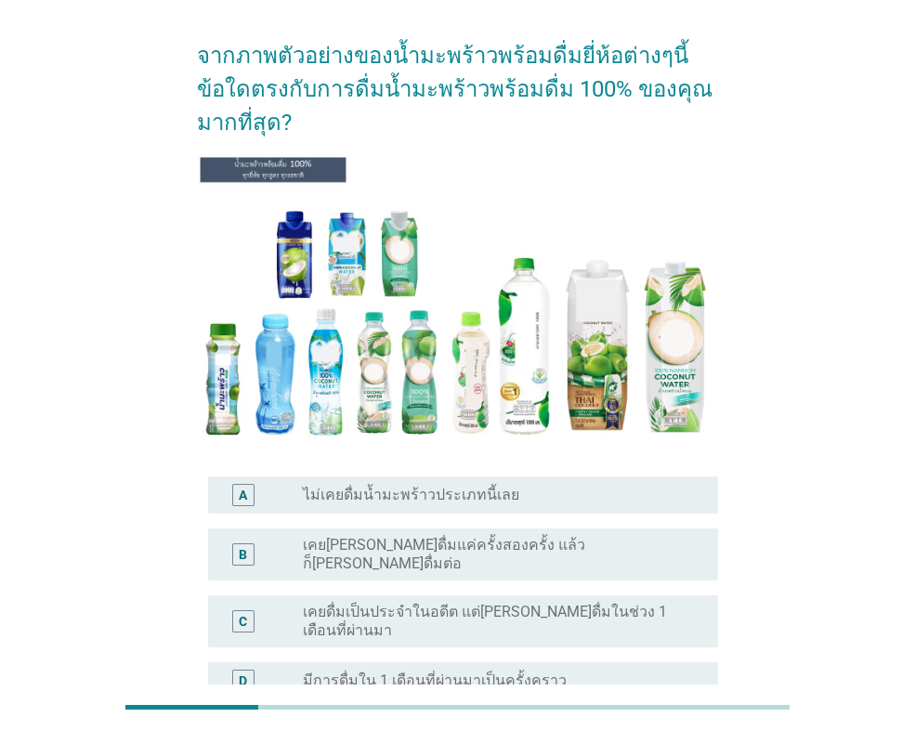
scroll to position [186, 0]
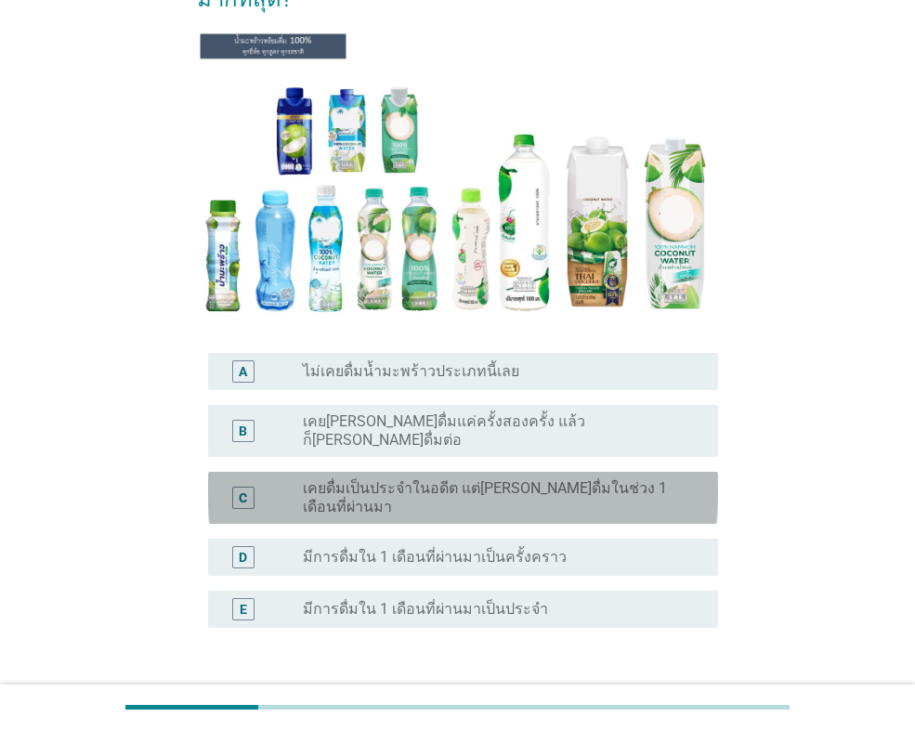
click at [286, 479] on div "C" at bounding box center [263, 497] width 80 height 37
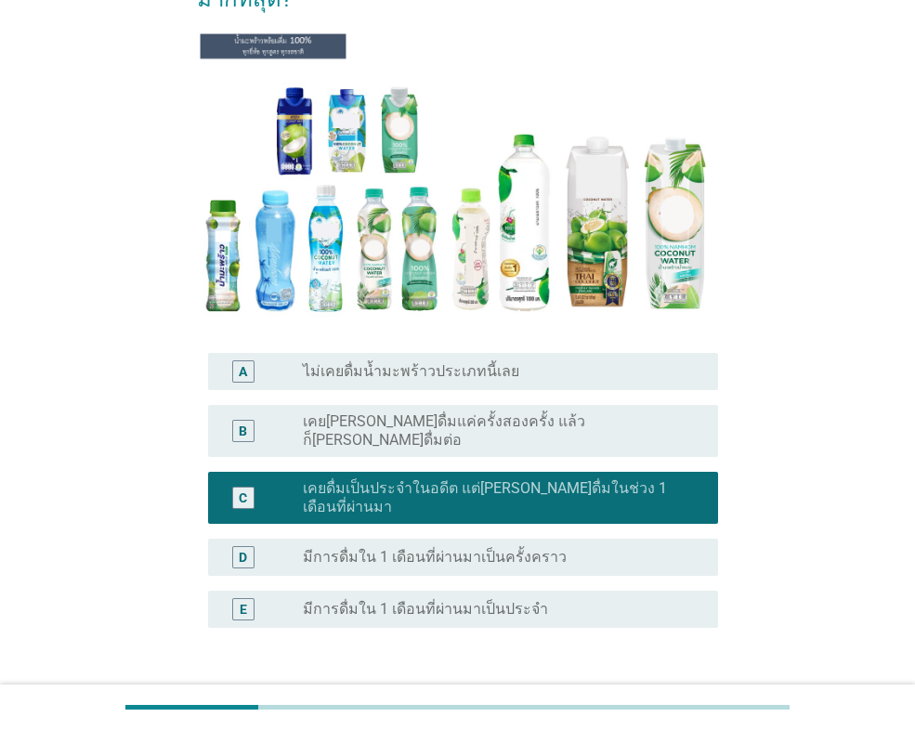
click at [279, 412] on div "B" at bounding box center [263, 430] width 80 height 37
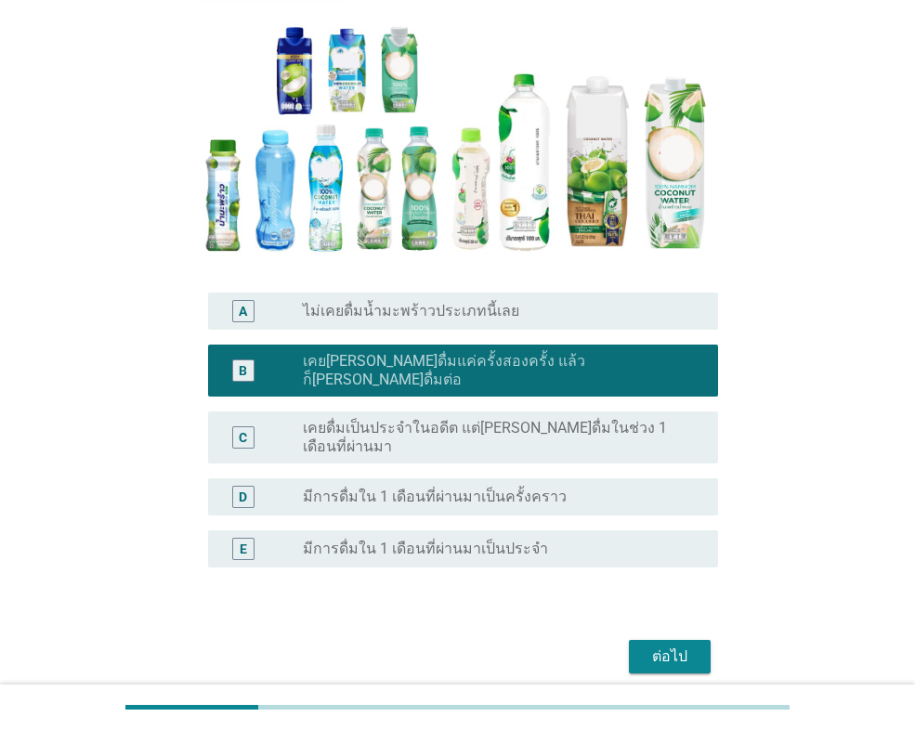
scroll to position [279, 0]
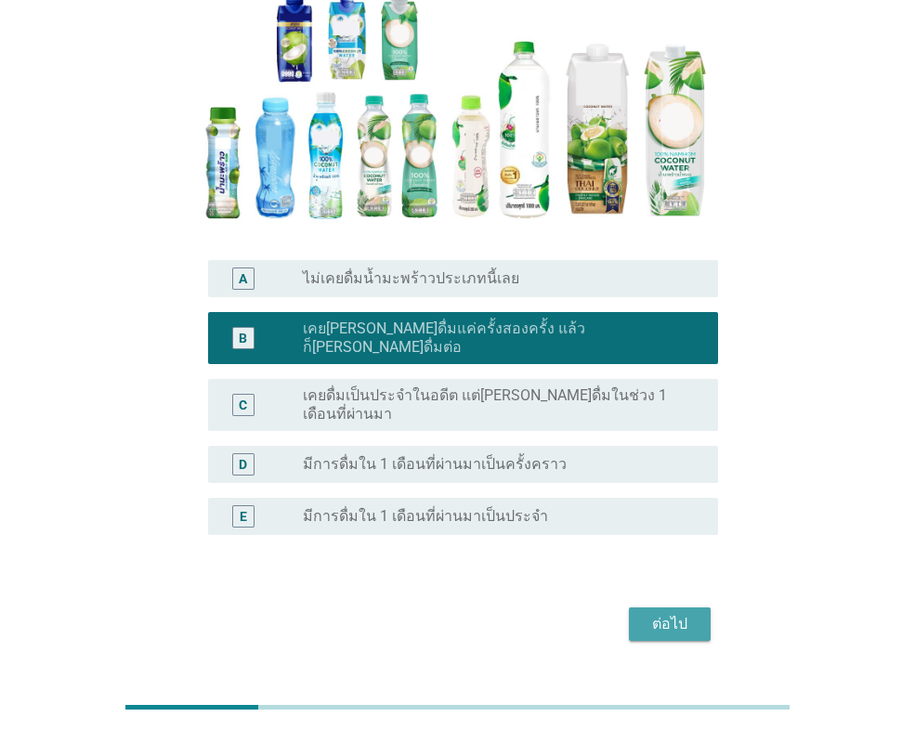
click at [689, 613] on div "ต่อไป" at bounding box center [669, 624] width 52 height 22
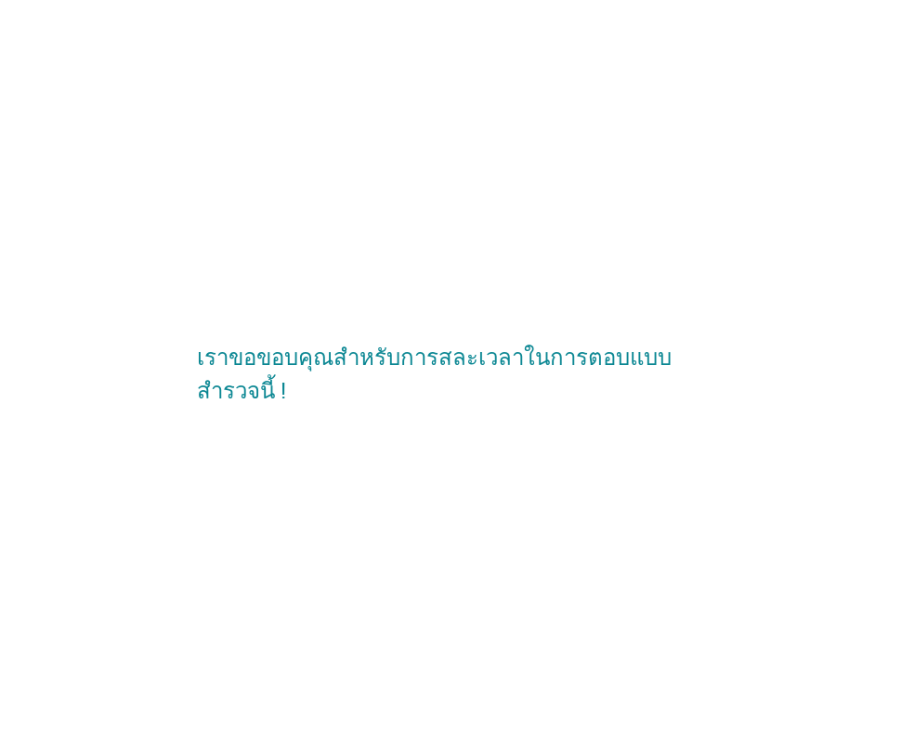
scroll to position [0, 0]
